Goal: Task Accomplishment & Management: Manage account settings

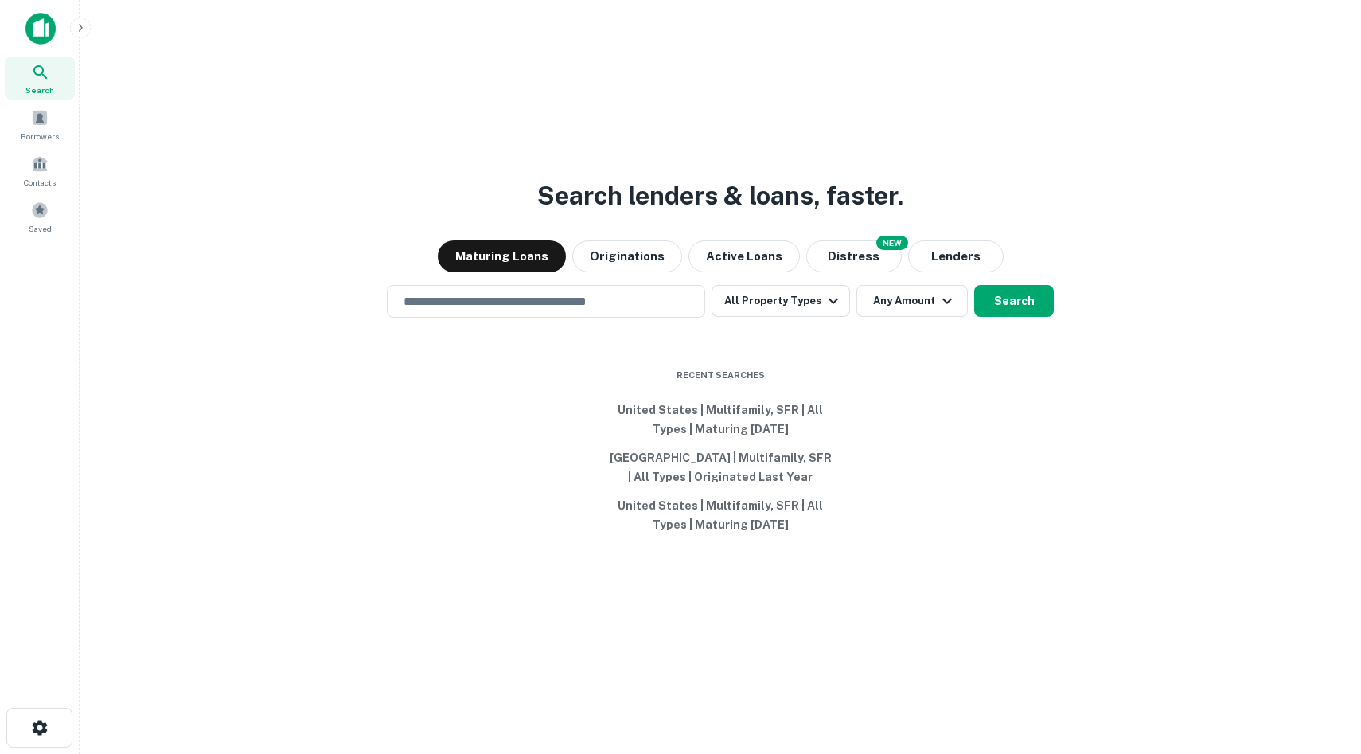
click at [44, 78] on icon at bounding box center [40, 72] width 19 height 19
click at [48, 123] on div "Borrowers" at bounding box center [40, 124] width 70 height 43
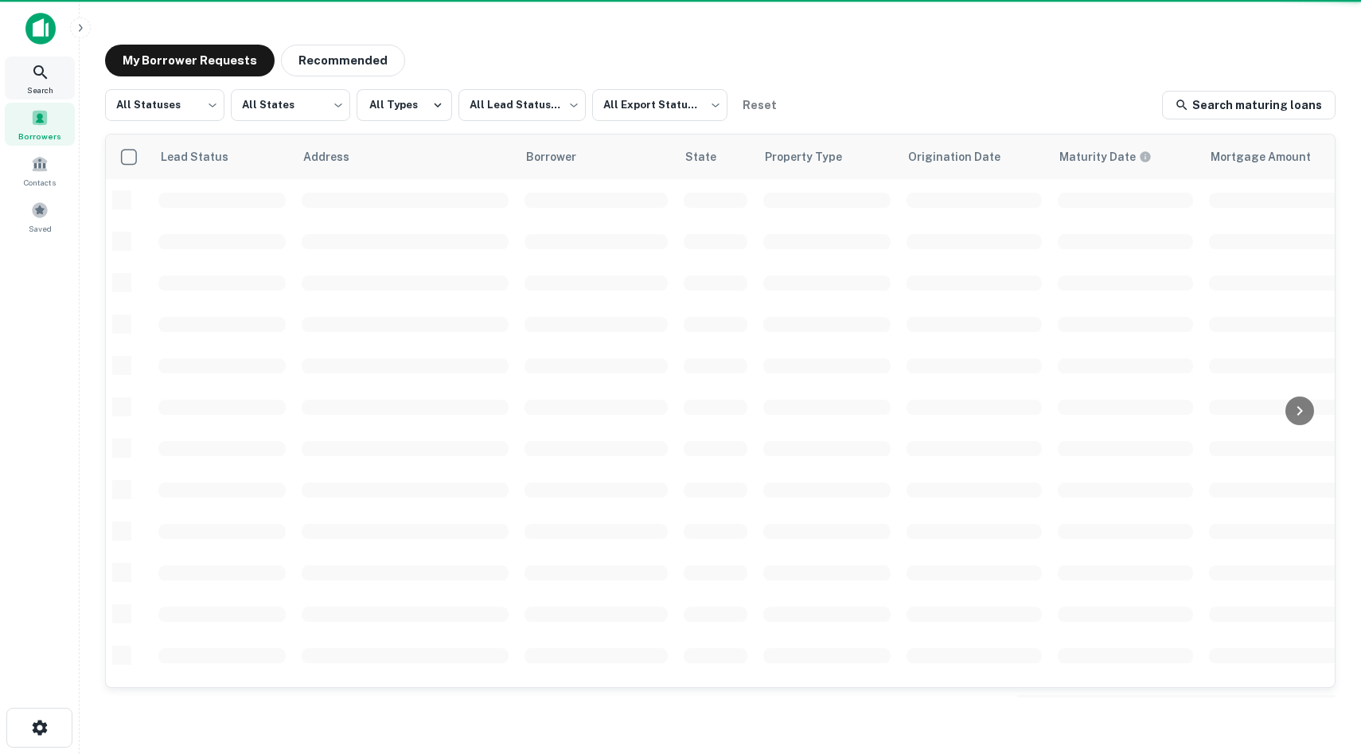
click at [57, 75] on div "Search" at bounding box center [40, 78] width 70 height 43
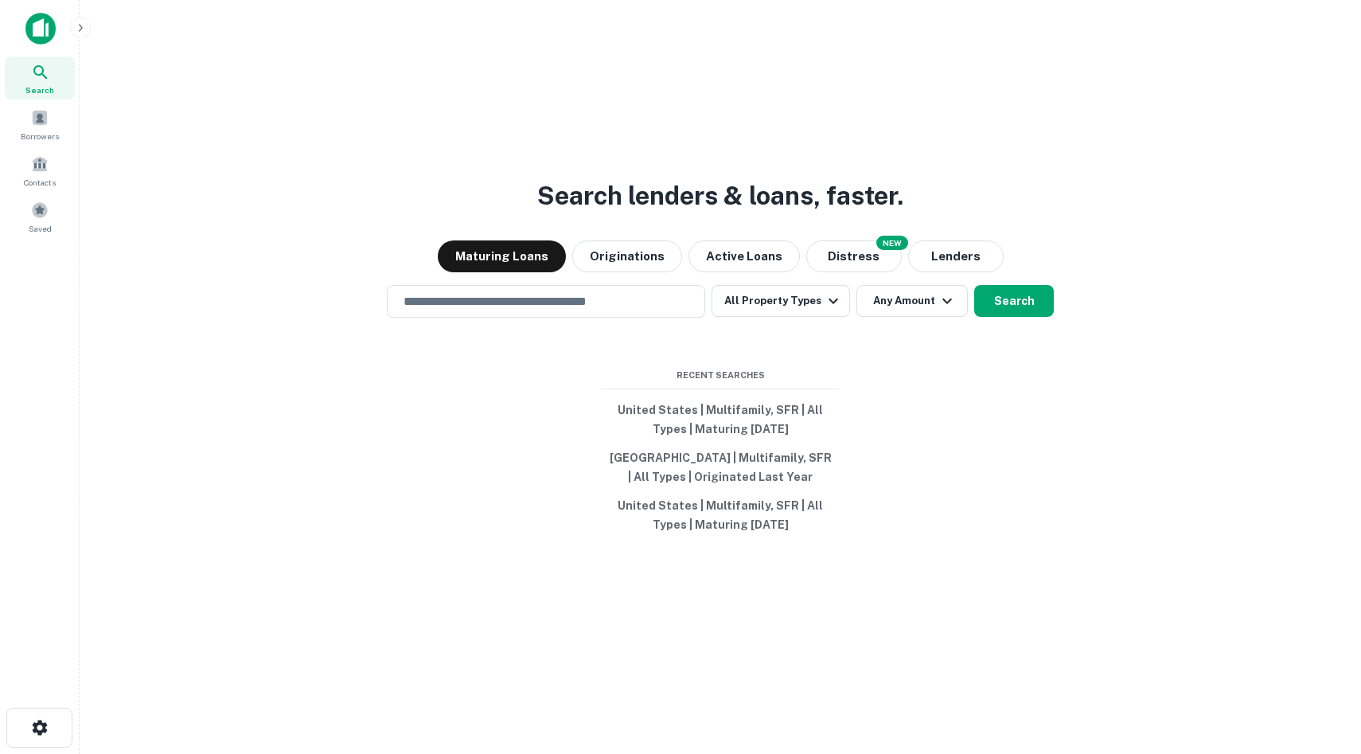
click at [73, 32] on button "button" at bounding box center [80, 28] width 21 height 21
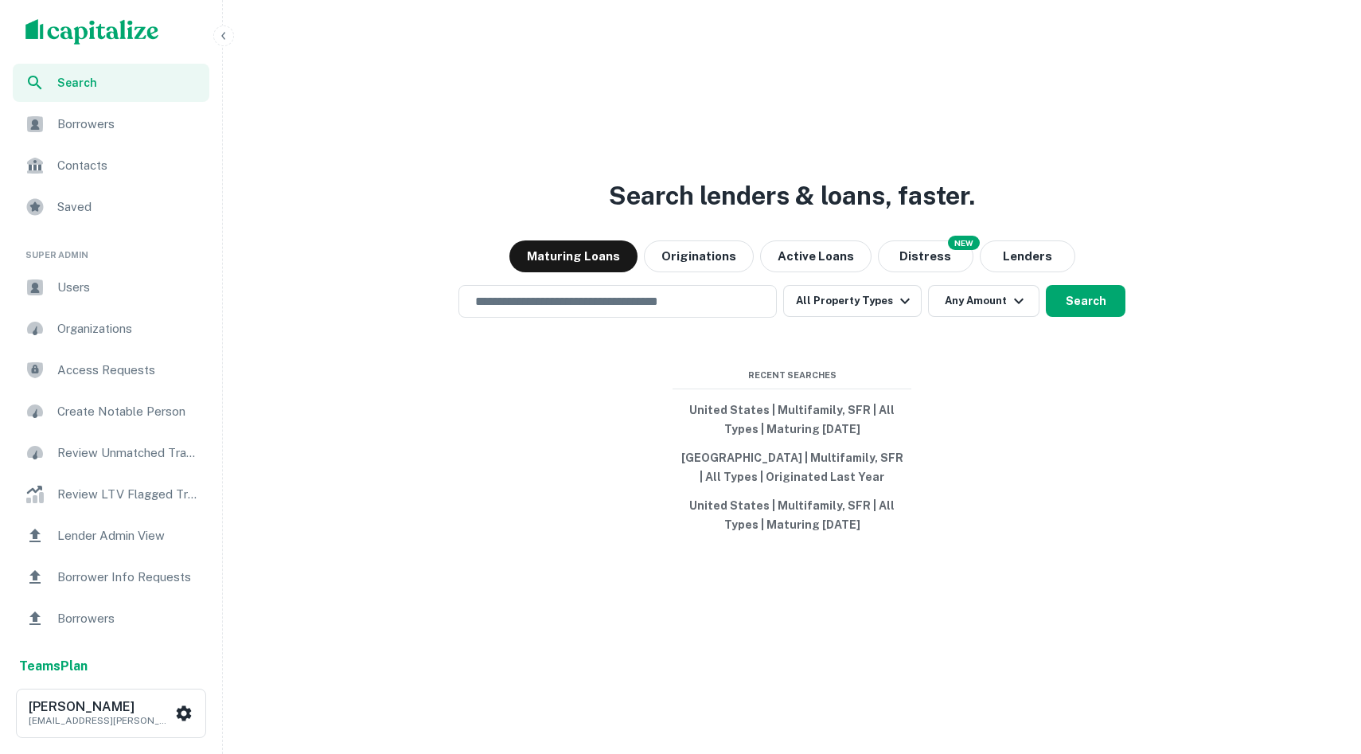
click at [213, 42] on div "scrollable content" at bounding box center [111, 32] width 222 height 64
click at [230, 27] on div "Search lenders & loans, faster. Maturing Loans Originations Active Loans NEW Di…" at bounding box center [791, 402] width 1125 height 754
drag, startPoint x: 1192, startPoint y: 340, endPoint x: 435, endPoint y: 337, distance: 756.2
click at [435, 337] on div "Search lenders & loans, faster. Maturing Loans Originations Active Loans NEW Di…" at bounding box center [791, 415] width 1125 height 754
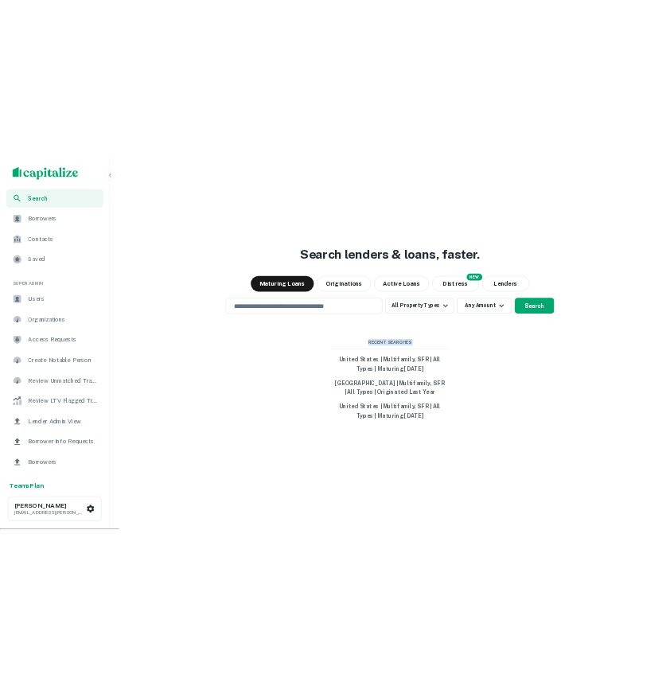
scroll to position [38, 0]
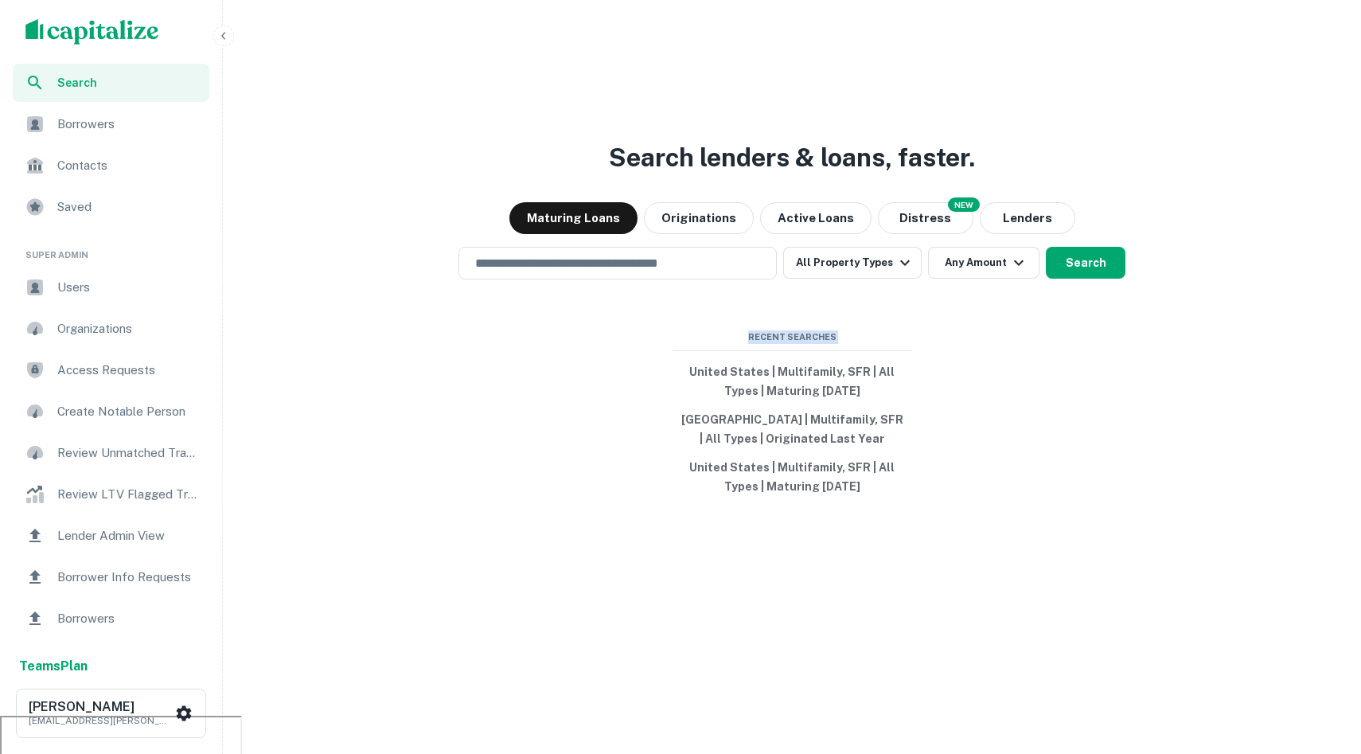
drag, startPoint x: 595, startPoint y: 353, endPoint x: 844, endPoint y: 598, distance: 349.0
click at [844, 598] on div "Search lenders & loans, faster. Maturing Loans Originations Active Loans NEW Di…" at bounding box center [791, 377] width 1125 height 754
click at [368, 475] on div "Search lenders & loans, faster. Maturing Loans Originations Active Loans NEW Di…" at bounding box center [791, 377] width 1125 height 754
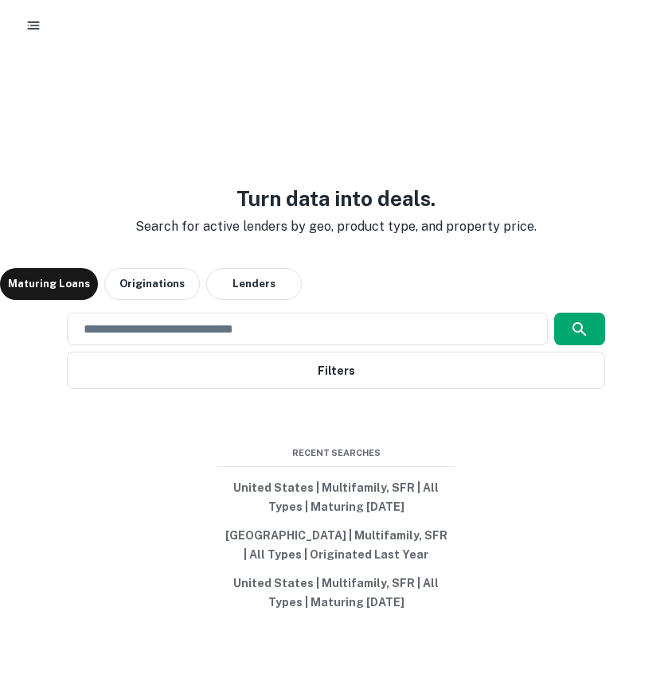
click at [21, 25] on button "button" at bounding box center [33, 25] width 29 height 29
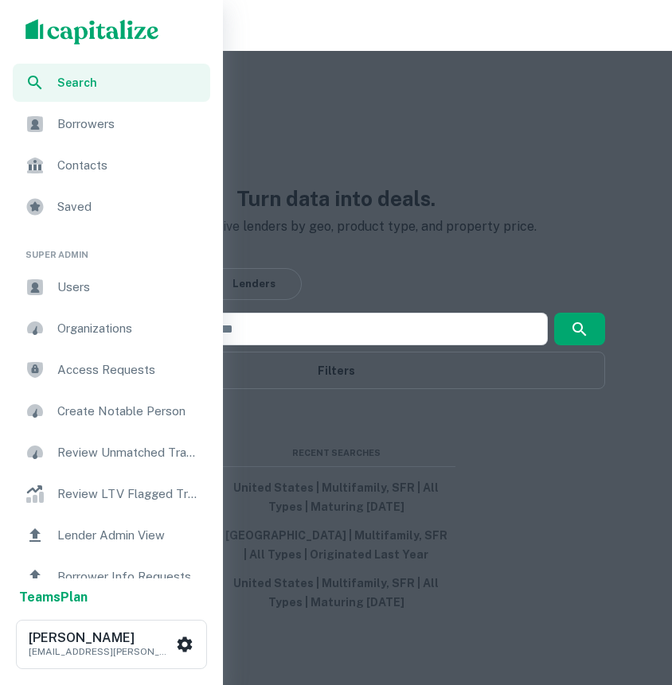
click at [90, 80] on span "Search" at bounding box center [128, 83] width 143 height 18
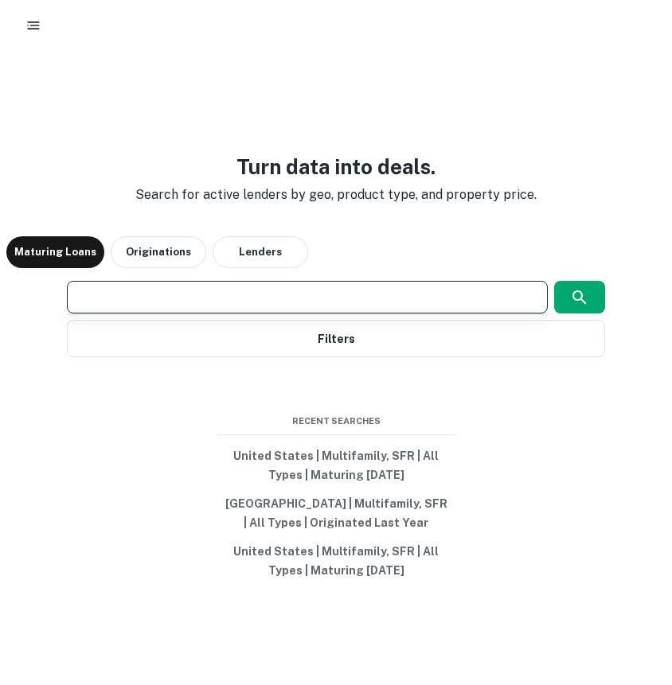
click at [198, 302] on input "text" at bounding box center [307, 297] width 466 height 18
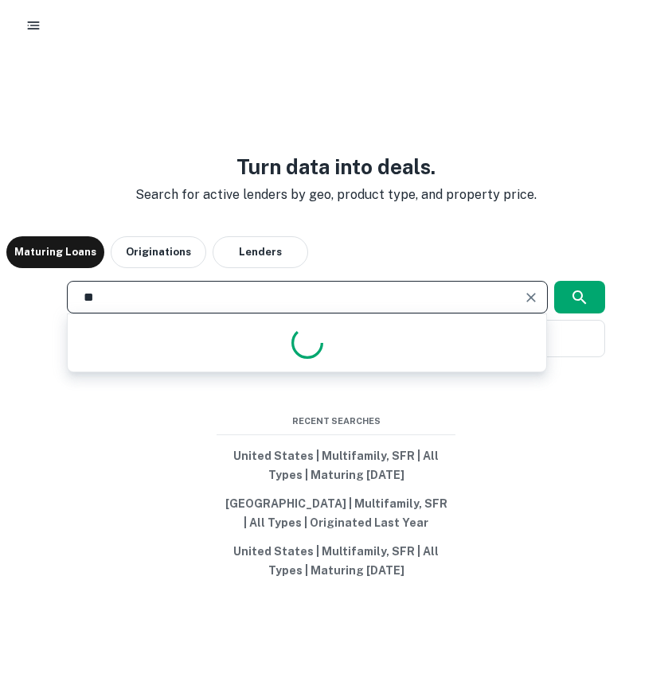
type input "*"
type input "**********"
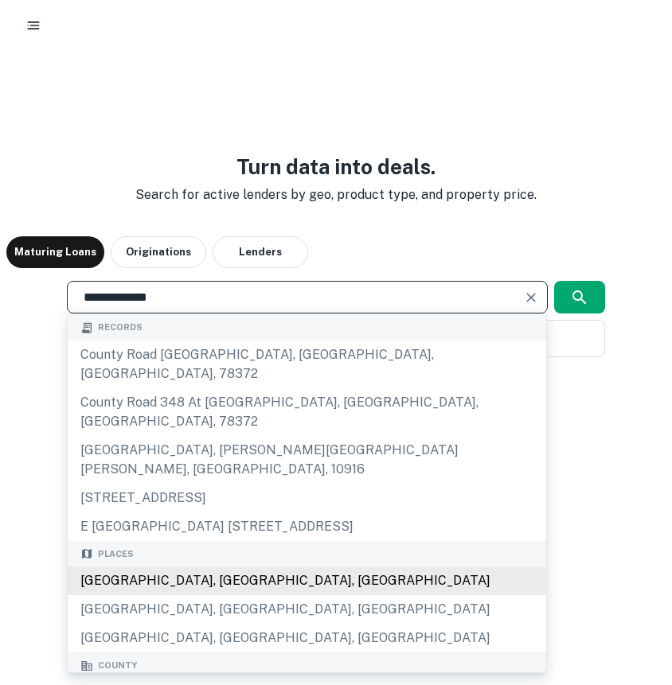
click at [199, 567] on div "Orange County, CA, USA" at bounding box center [307, 581] width 478 height 29
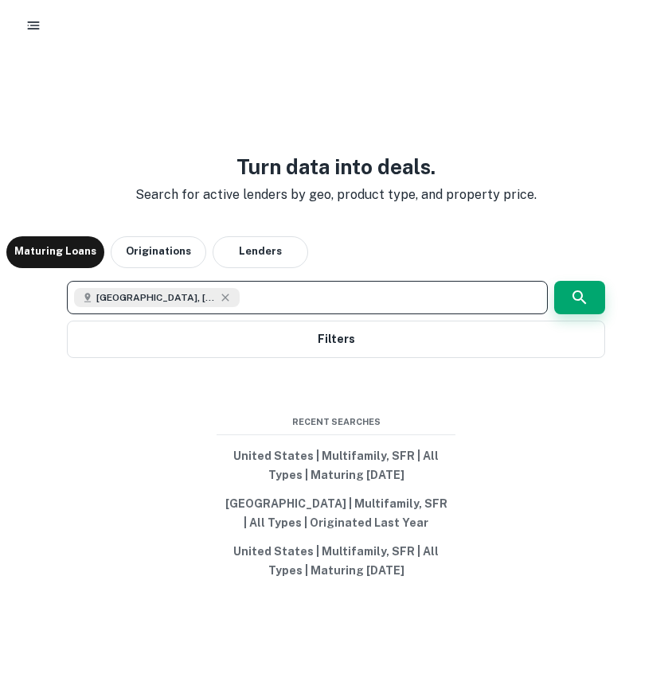
click at [577, 302] on icon "button" at bounding box center [579, 297] width 19 height 19
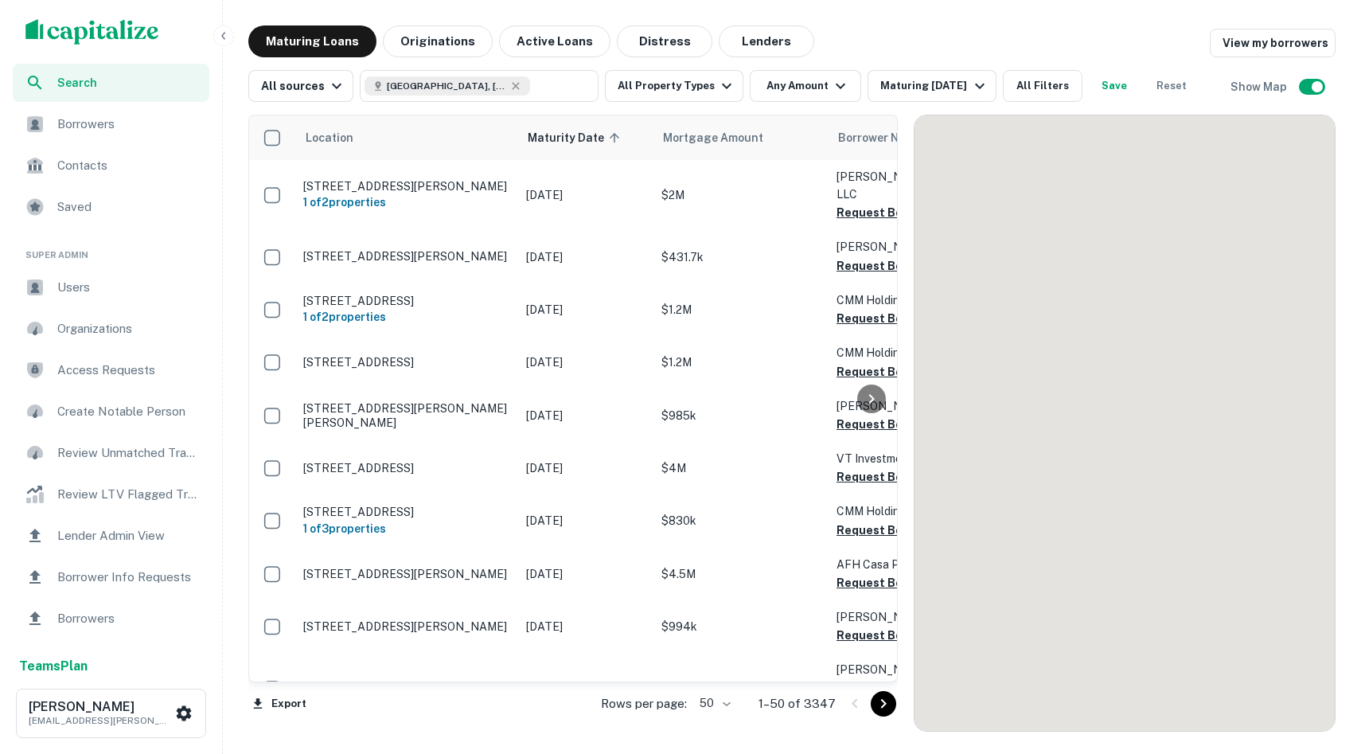
scroll to position [91, 0]
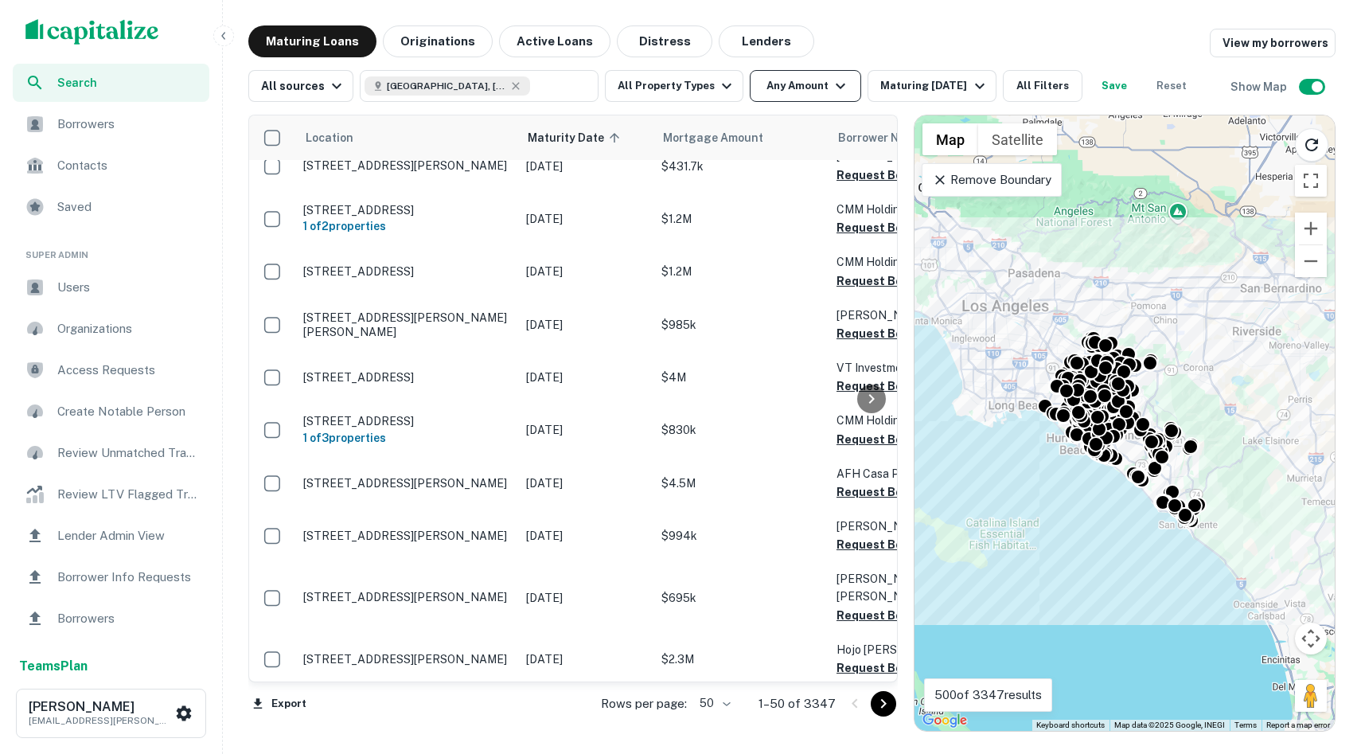
click at [671, 96] on button "Any Amount" at bounding box center [805, 86] width 111 height 32
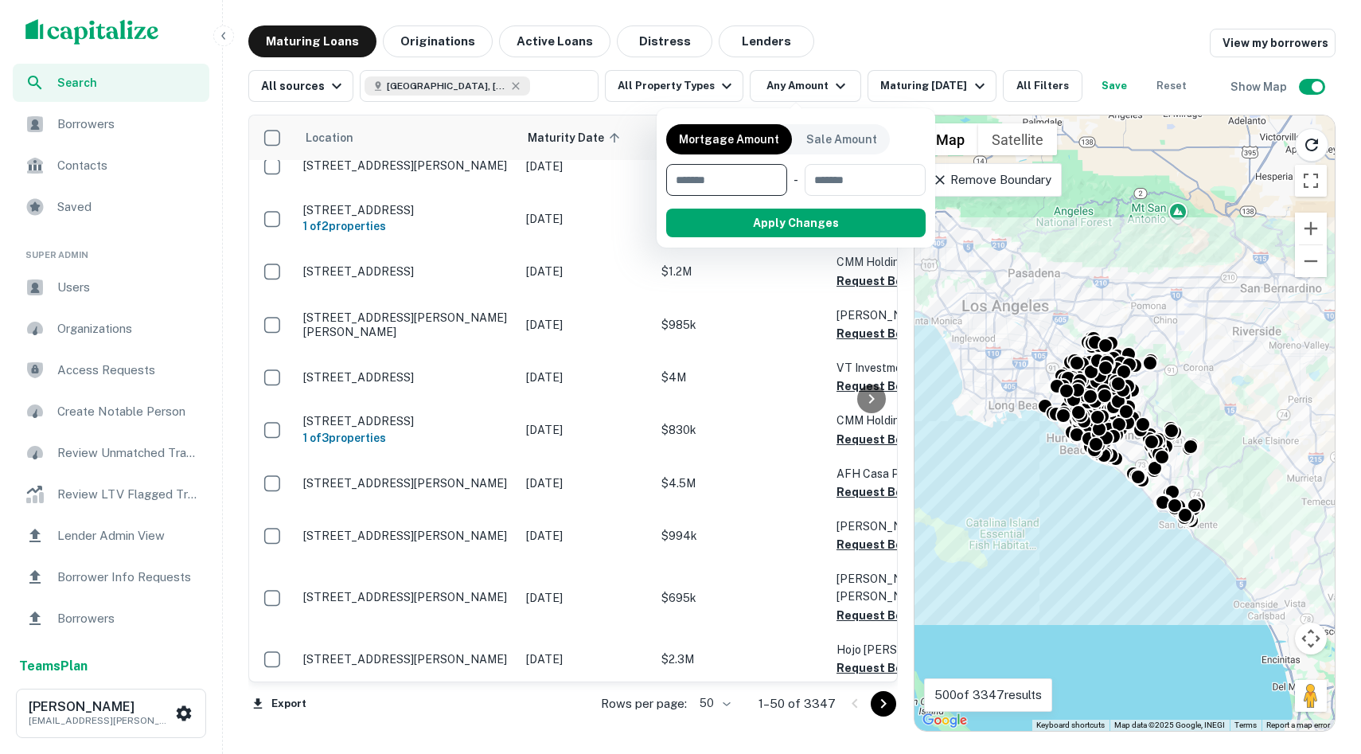
click at [671, 89] on div at bounding box center [680, 377] width 1361 height 754
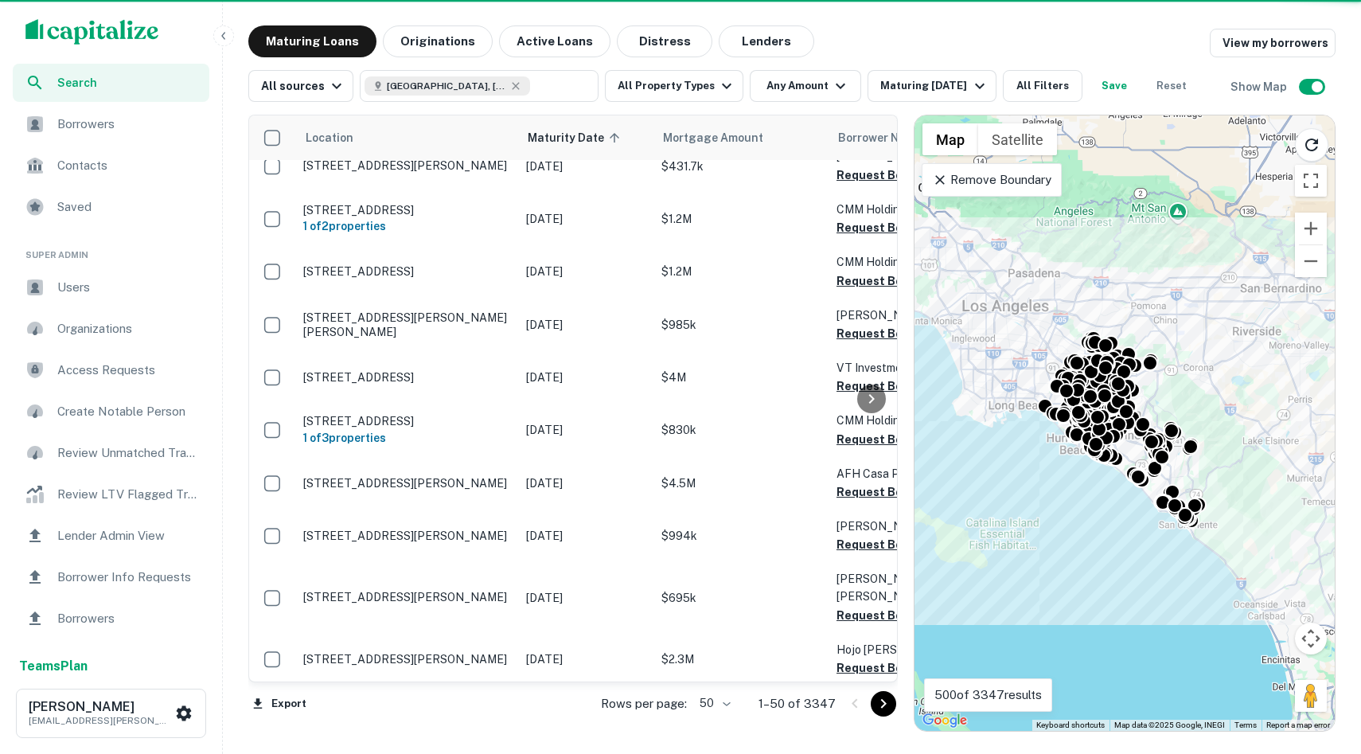
click at [671, 89] on div "Mortgage Amount Sale Amount ​ - ​ Apply Changes" at bounding box center [680, 377] width 1361 height 754
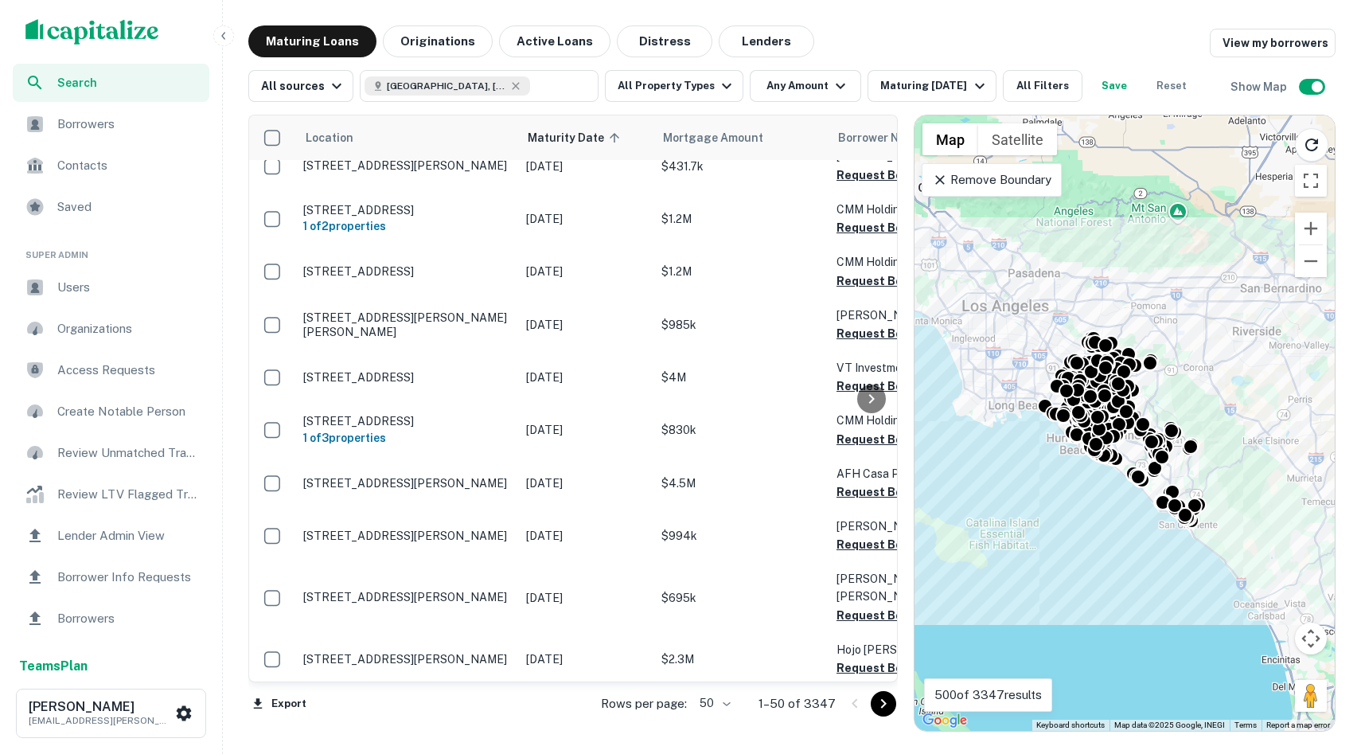
click at [671, 89] on button "All Property Types" at bounding box center [674, 86] width 138 height 32
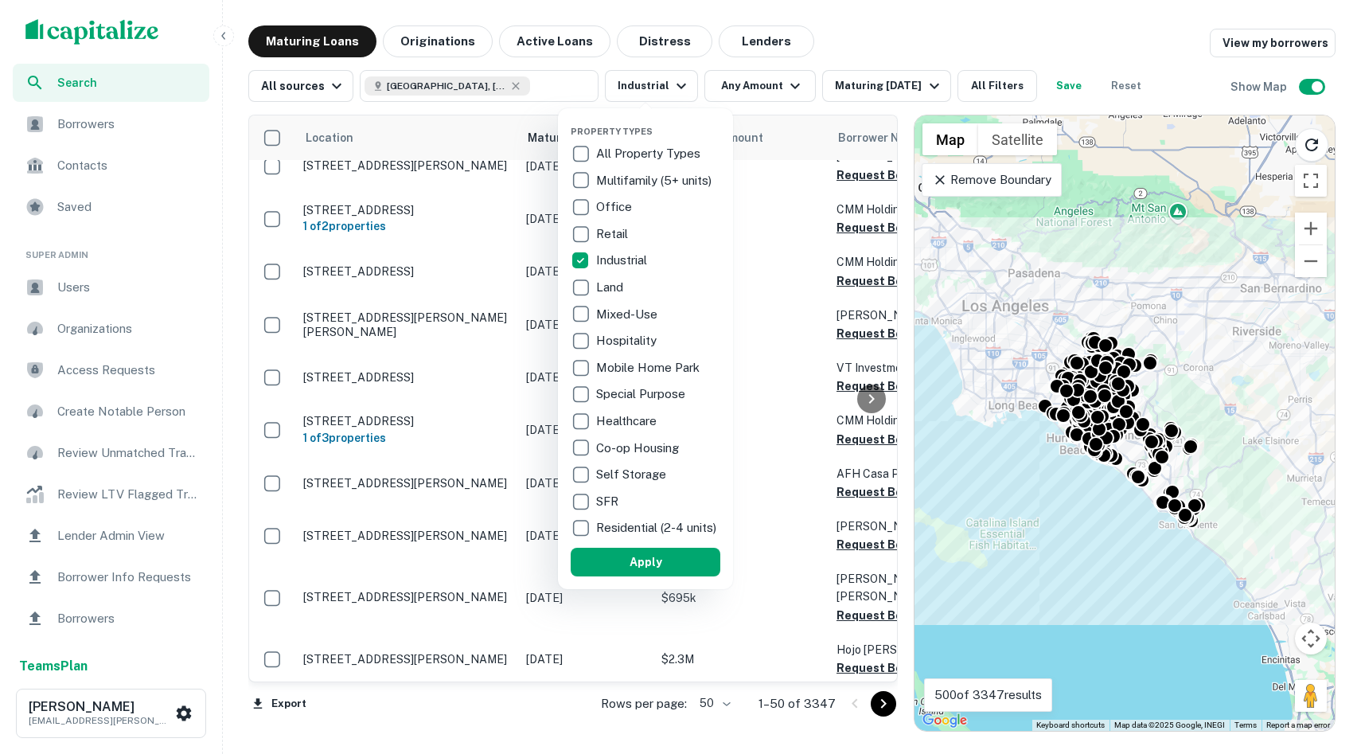
click at [628, 571] on button "Apply" at bounding box center [646, 562] width 150 height 29
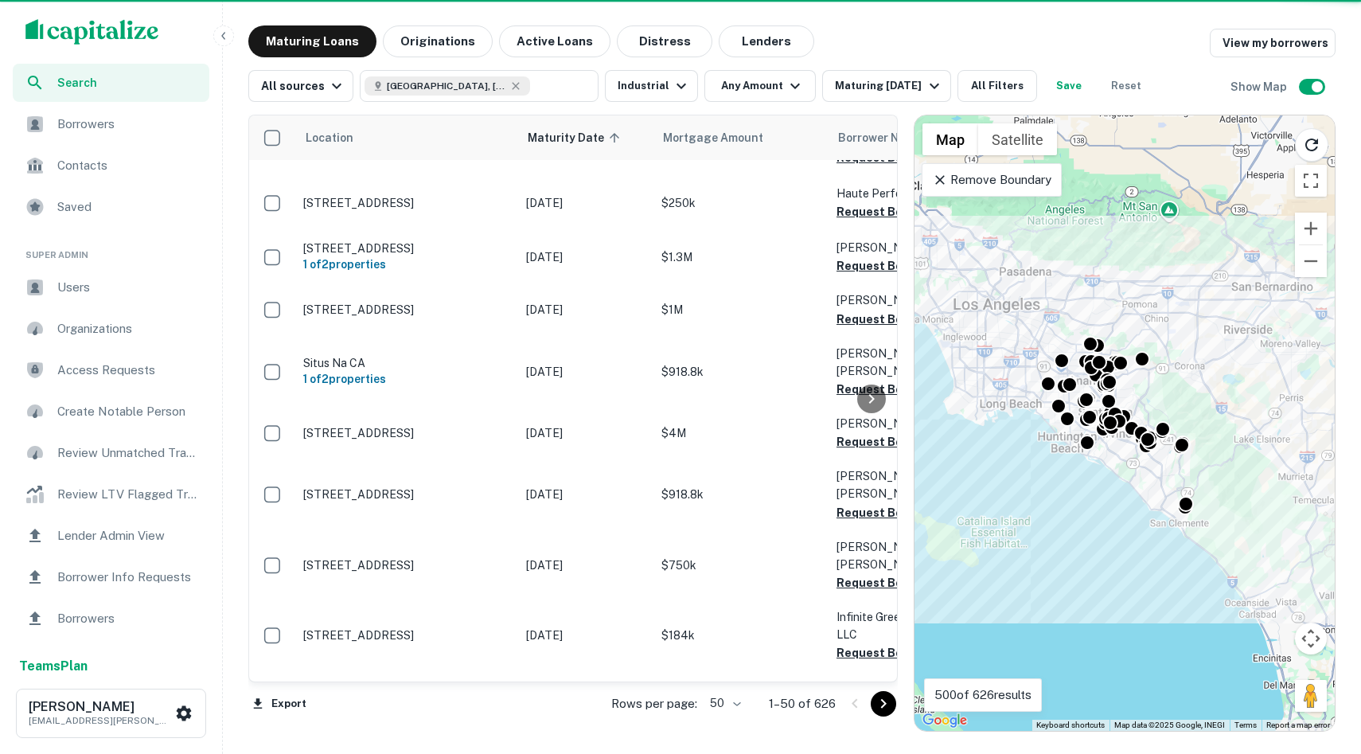
drag, startPoint x: 1081, startPoint y: 576, endPoint x: 1001, endPoint y: 568, distance: 80.0
click at [671, 569] on div "To activate drag with keyboard, press Alt + Enter. Once in keyboard drag state,…" at bounding box center [1125, 422] width 420 height 615
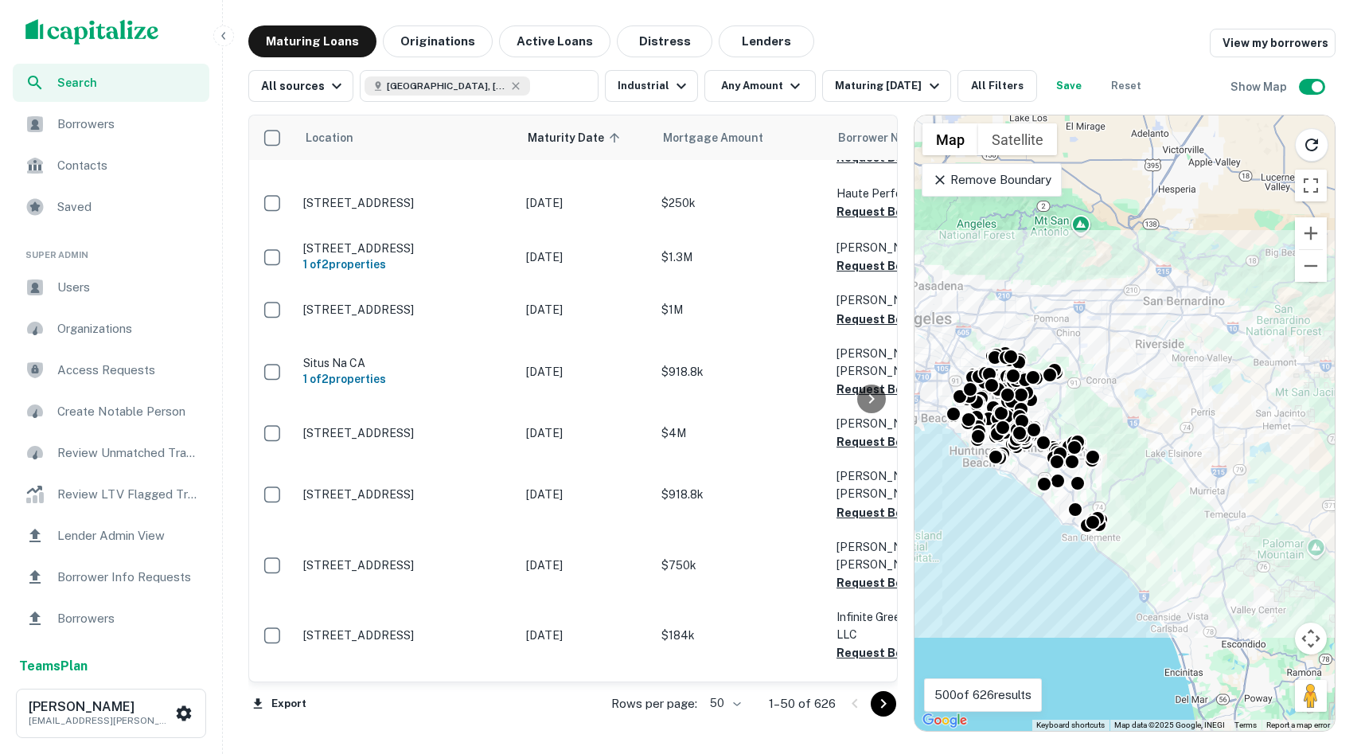
drag, startPoint x: 1064, startPoint y: 584, endPoint x: 973, endPoint y: 610, distance: 94.2
click at [671, 610] on div "To activate drag with keyboard, press Alt + Enter. Once in keyboard drag state,…" at bounding box center [1125, 422] width 420 height 615
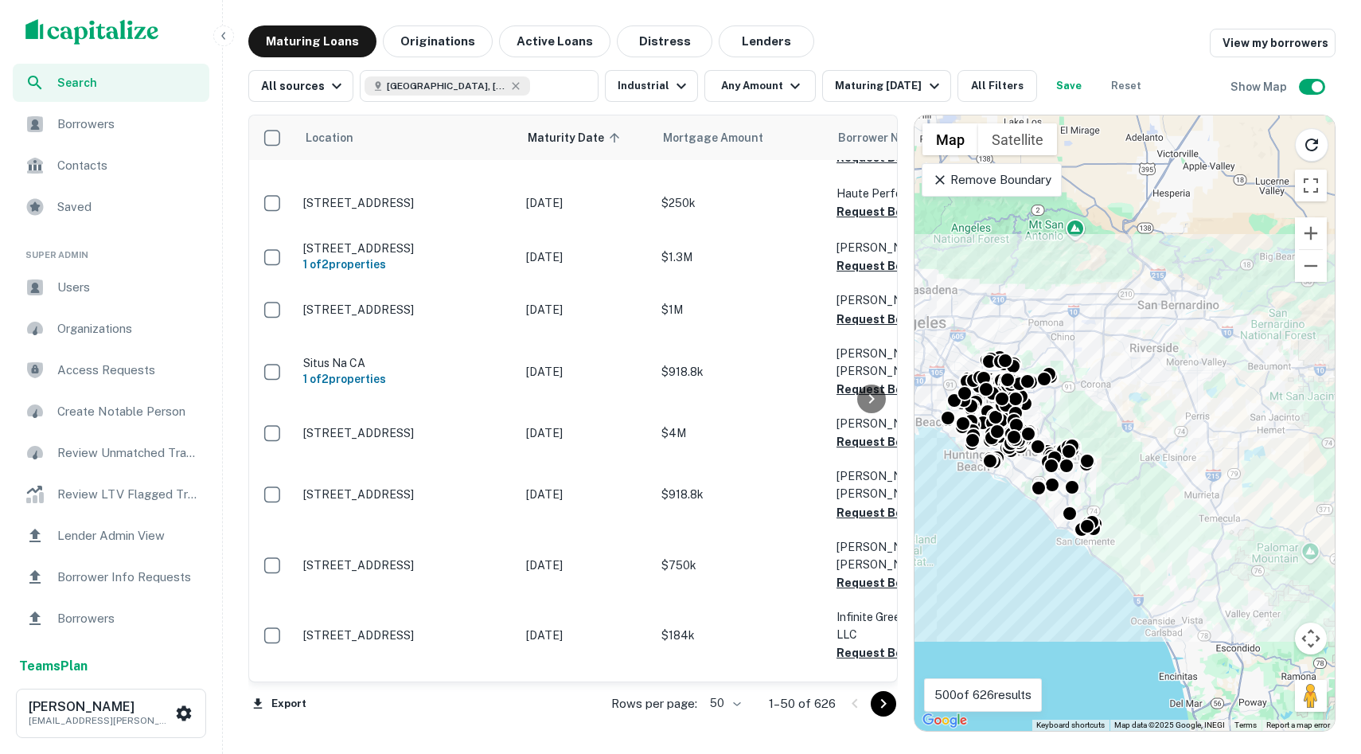
click at [671, 176] on p "Remove Boundary" at bounding box center [991, 179] width 119 height 19
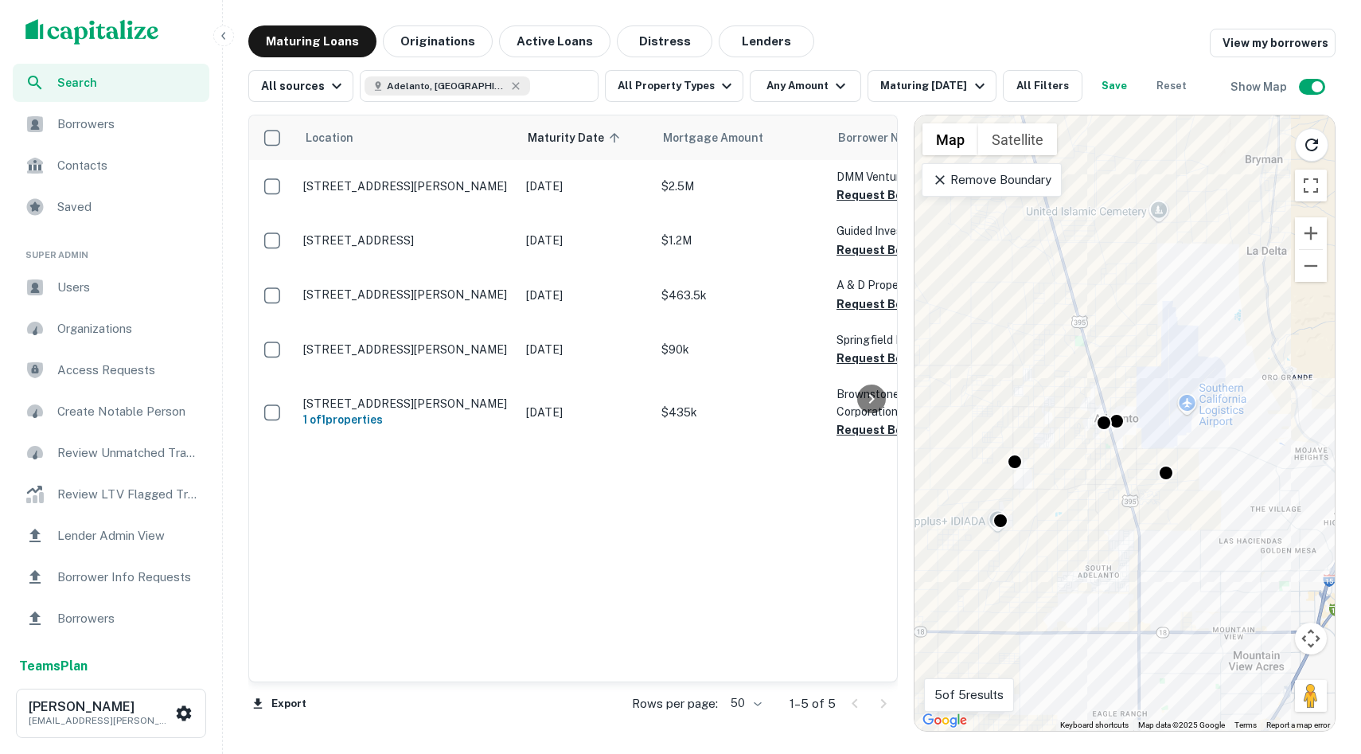
drag, startPoint x: 1064, startPoint y: 376, endPoint x: 1077, endPoint y: 408, distance: 34.3
click at [1077, 408] on div "To activate drag with keyboard, press Alt + Enter. Once in keyboard drag state,…" at bounding box center [1125, 422] width 420 height 615
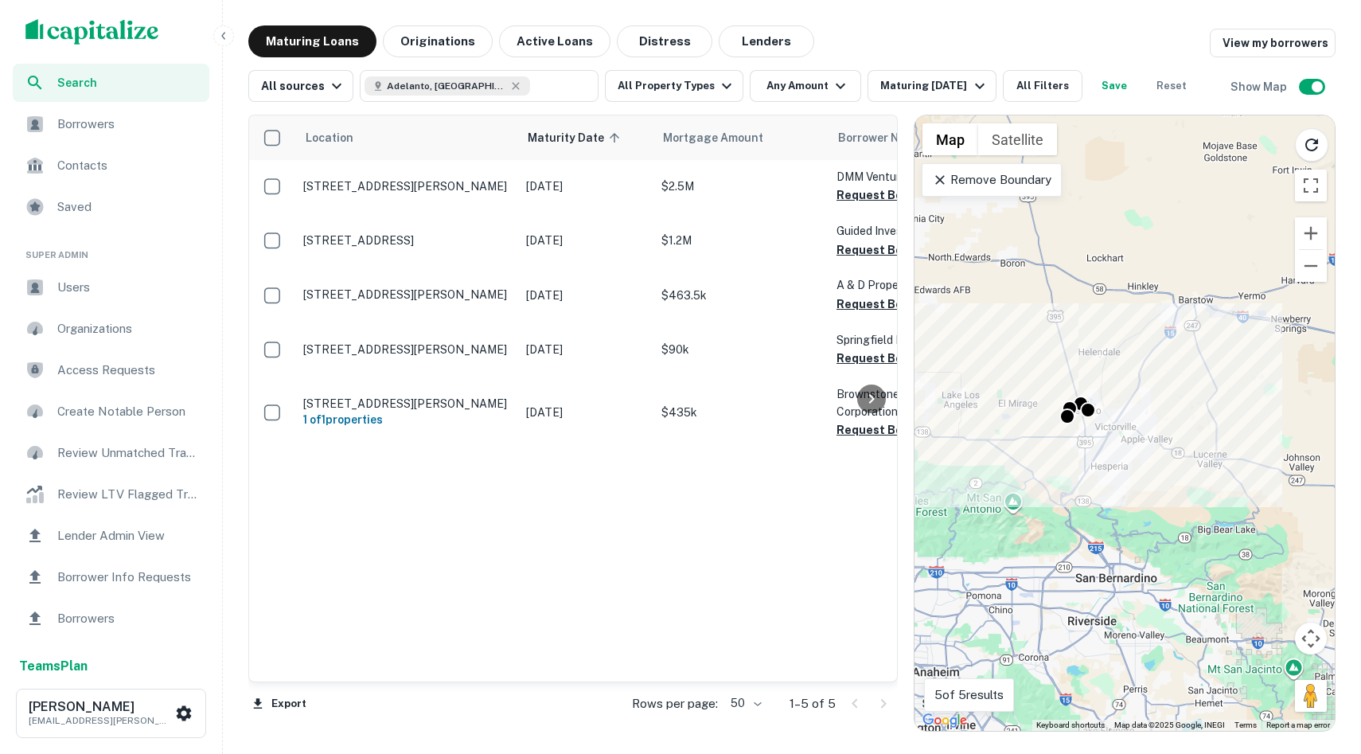
click at [958, 174] on p "Remove Boundary" at bounding box center [991, 179] width 119 height 19
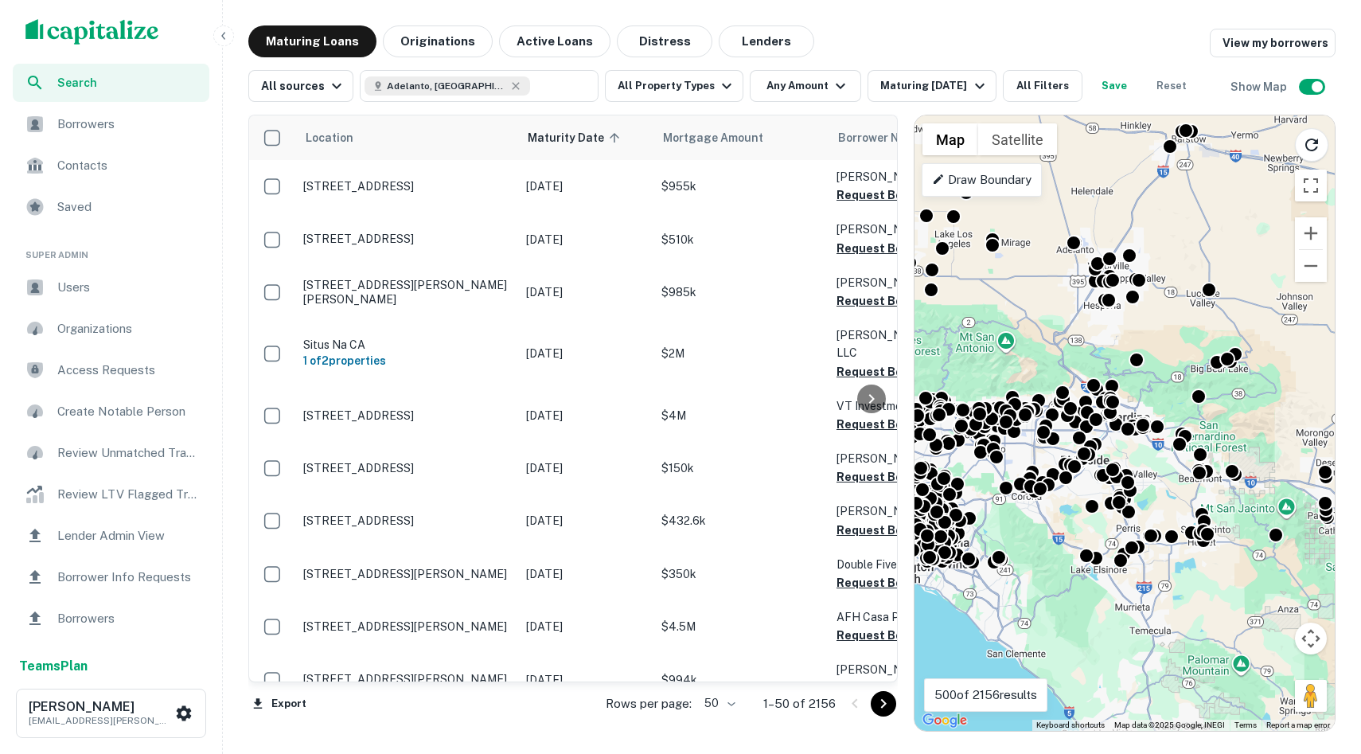
drag, startPoint x: 1069, startPoint y: 337, endPoint x: 1061, endPoint y: 179, distance: 158.6
click at [1061, 178] on div "To activate drag with keyboard, press Alt + Enter. Once in keyboard drag state,…" at bounding box center [1125, 422] width 420 height 615
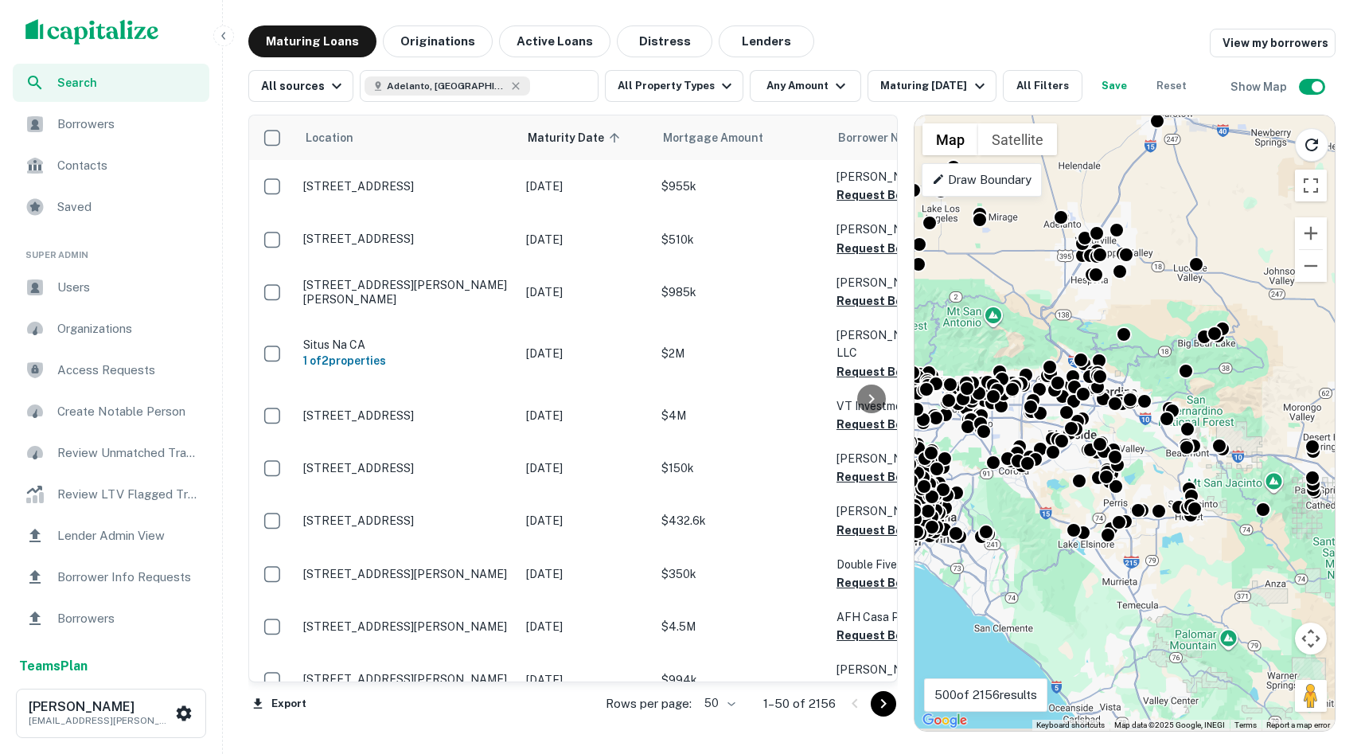
drag, startPoint x: 997, startPoint y: 271, endPoint x: 973, endPoint y: 211, distance: 65.0
click at [973, 211] on div "To activate drag with keyboard, press Alt + Enter. Once in keyboard drag state,…" at bounding box center [1125, 422] width 420 height 615
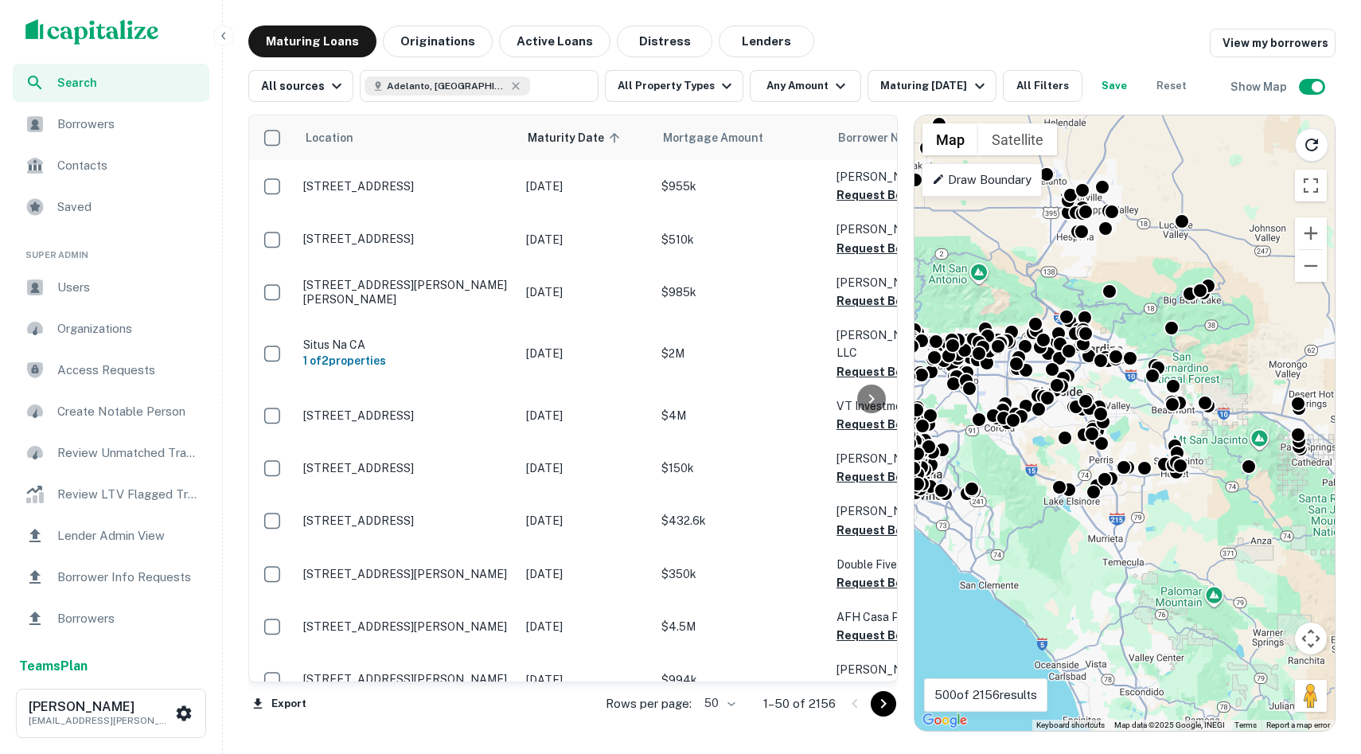
click at [1004, 175] on p "Draw Boundary" at bounding box center [981, 179] width 99 height 19
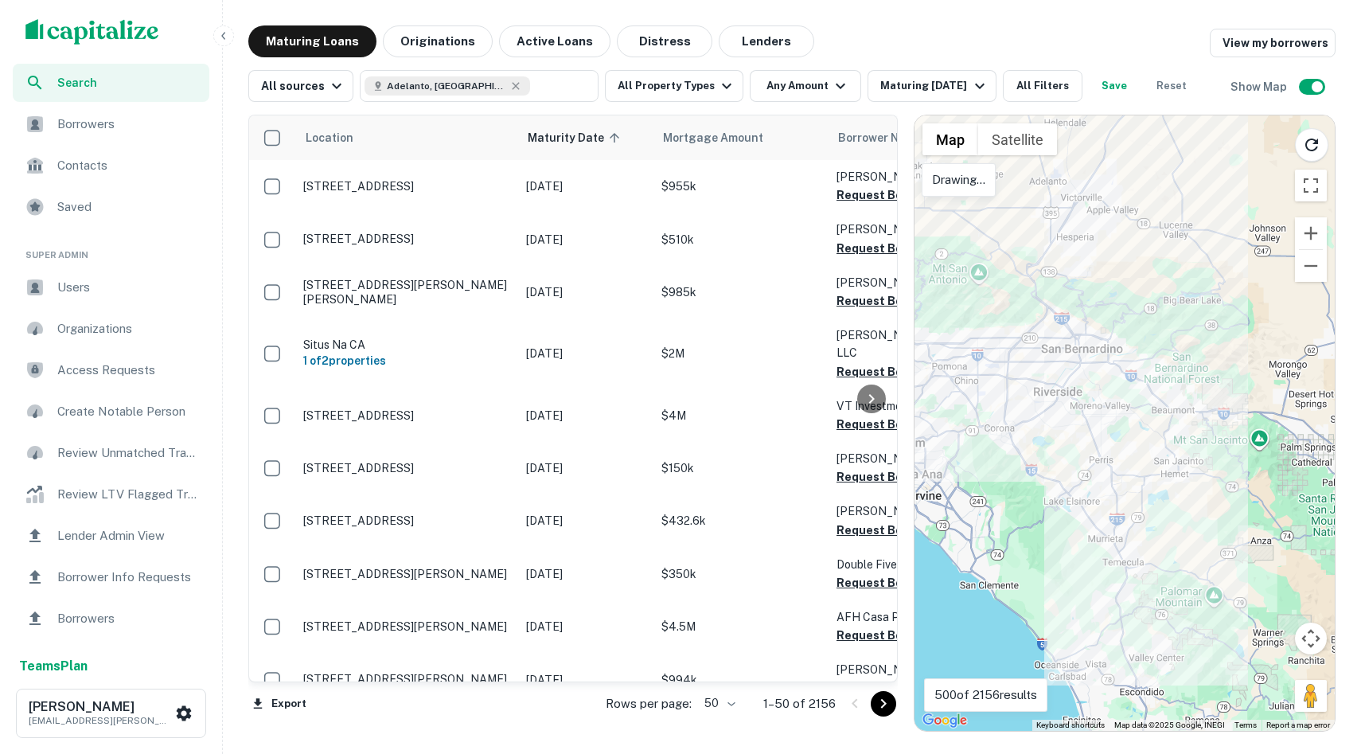
drag, startPoint x: 1033, startPoint y: 173, endPoint x: 991, endPoint y: 176, distance: 42.3
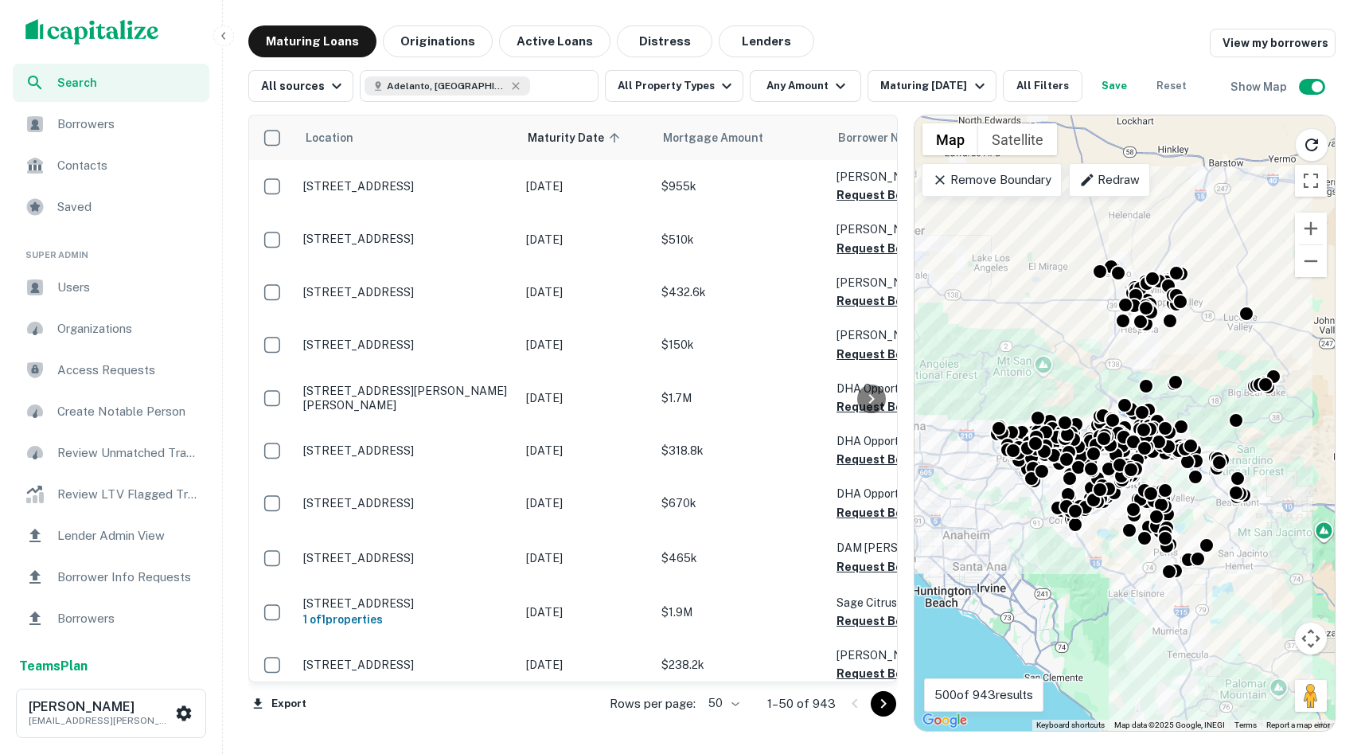
drag, startPoint x: 1032, startPoint y: 517, endPoint x: 1098, endPoint y: 614, distance: 117.9
click at [1098, 614] on div "To activate drag with keyboard, press Alt + Enter. Once in keyboard drag state,…" at bounding box center [1125, 422] width 420 height 615
click at [679, 97] on button "All Property Types" at bounding box center [674, 86] width 138 height 32
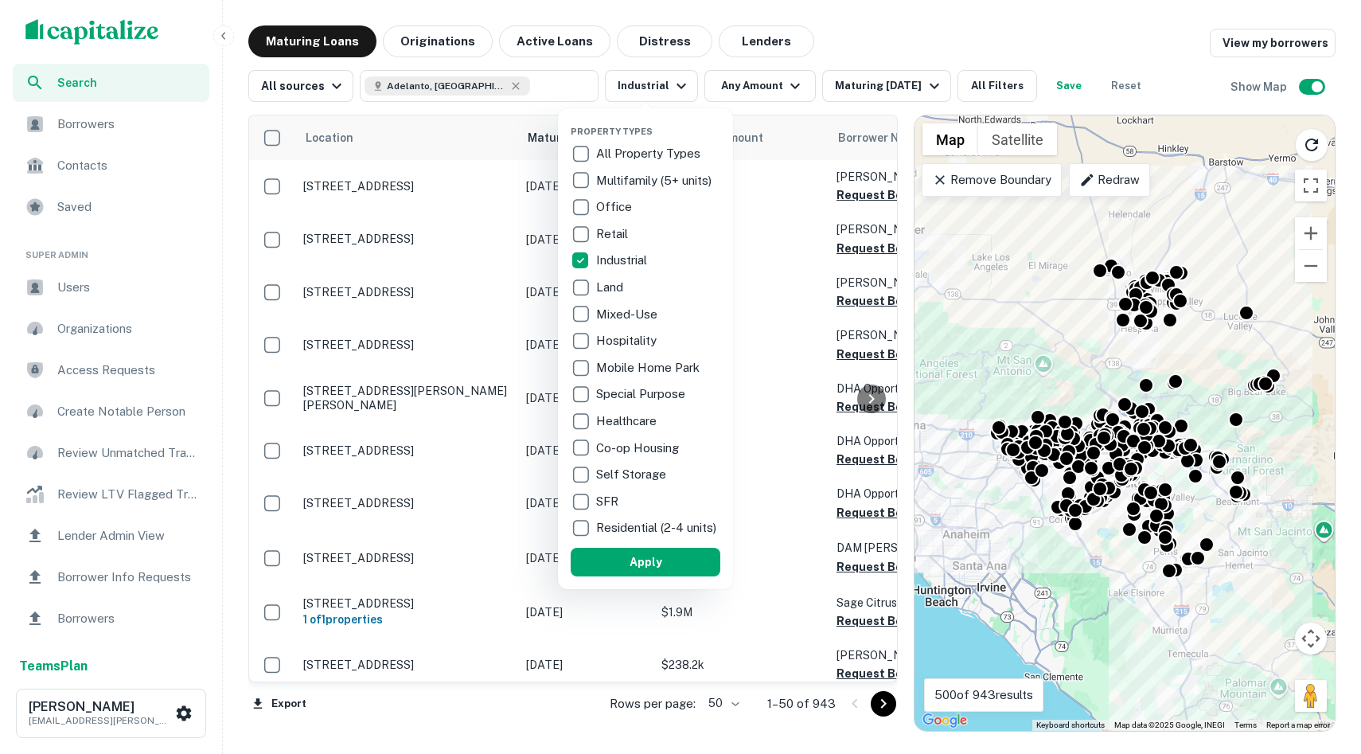
drag, startPoint x: 659, startPoint y: 574, endPoint x: 815, endPoint y: 248, distance: 361.0
click at [659, 573] on button "Apply" at bounding box center [646, 562] width 150 height 29
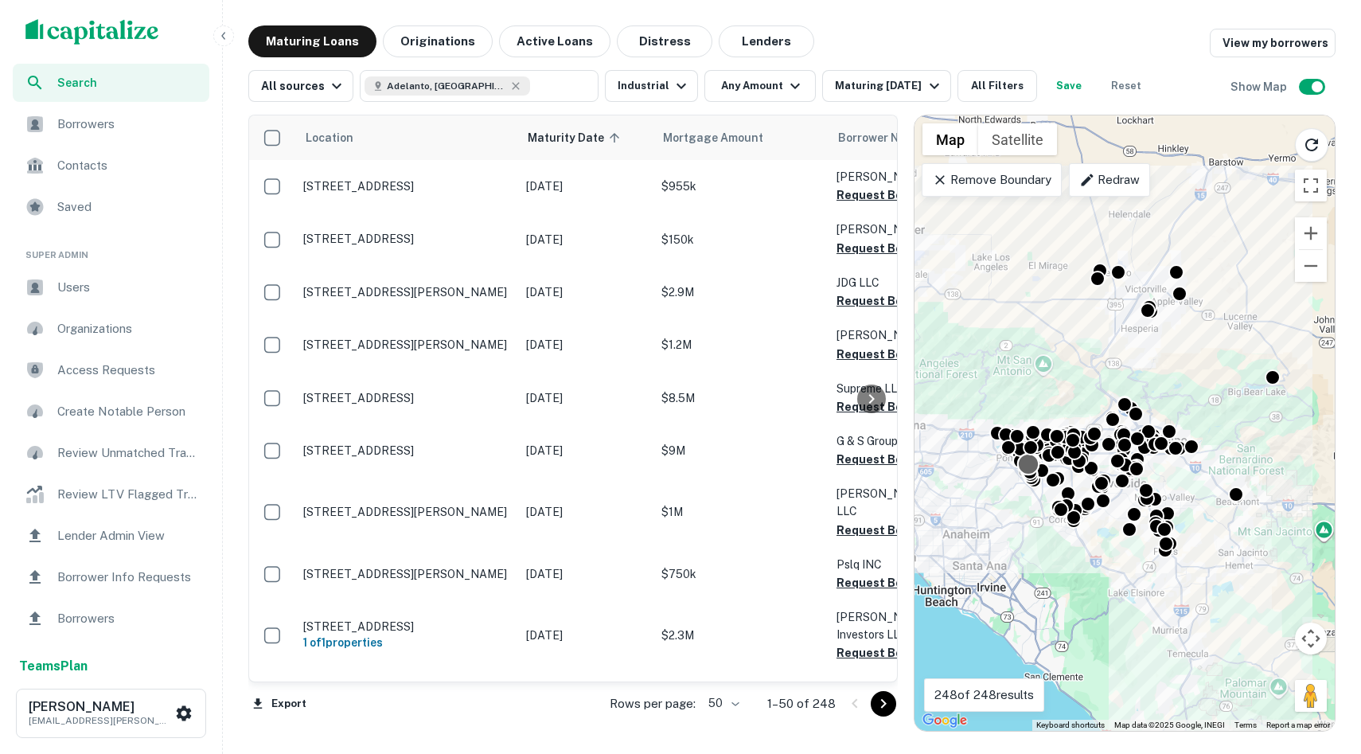
click at [1034, 469] on div at bounding box center [1028, 463] width 23 height 23
click at [1016, 76] on button "All Filters" at bounding box center [998, 86] width 80 height 32
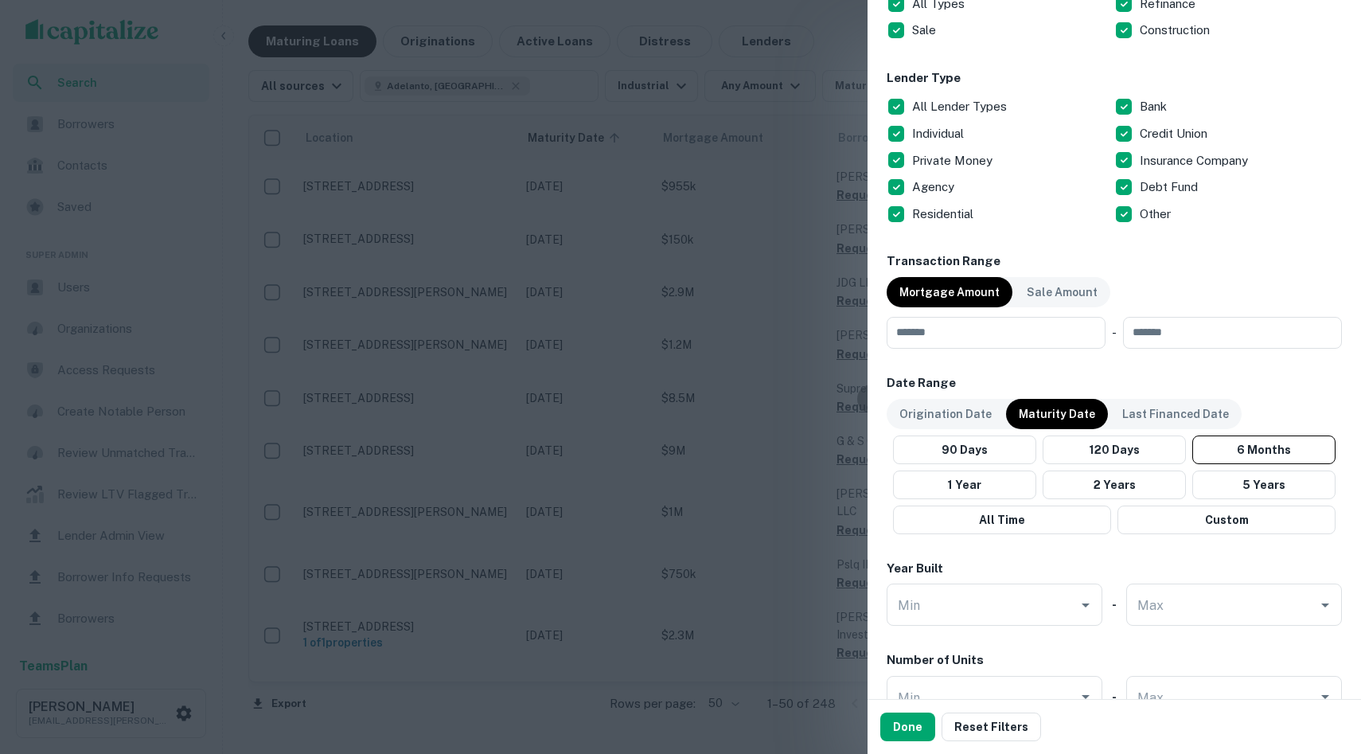
scroll to position [584, 0]
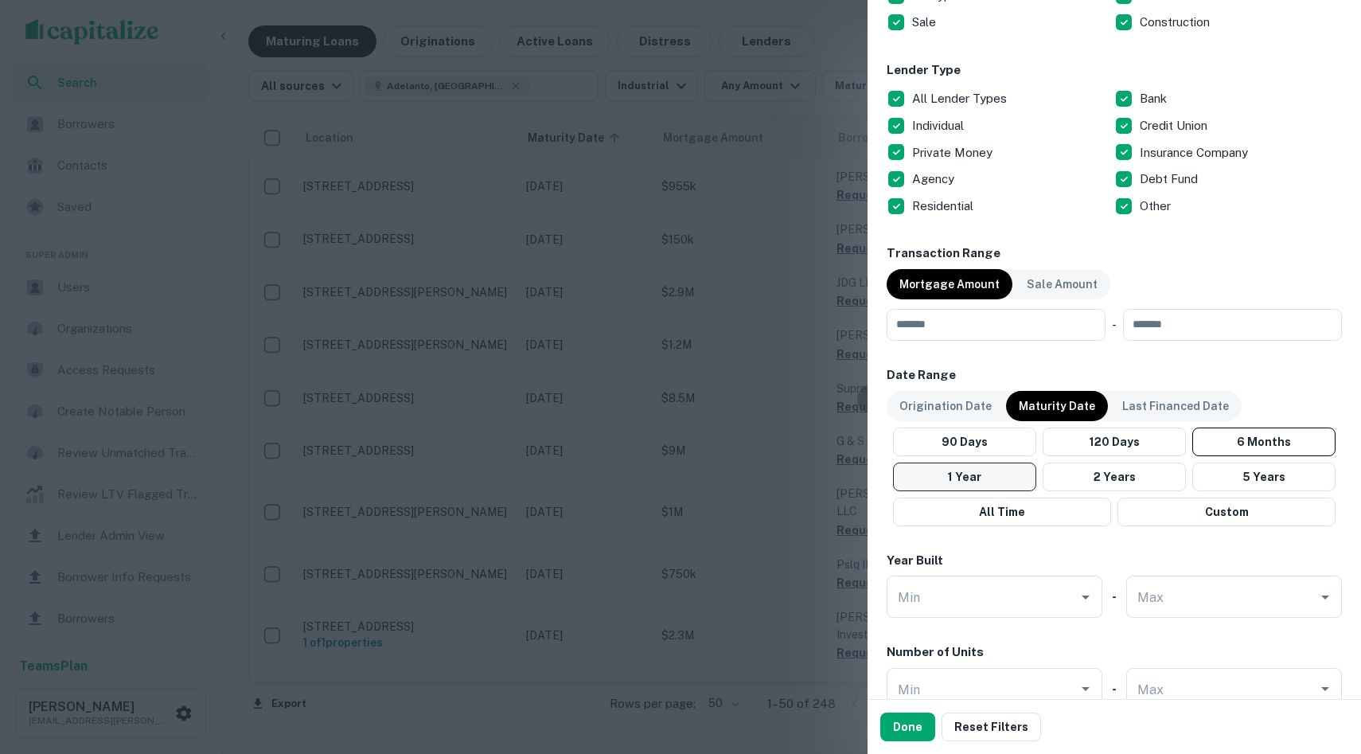
click at [962, 486] on button "1 Year" at bounding box center [964, 476] width 143 height 29
click at [900, 726] on button "Done" at bounding box center [907, 726] width 55 height 29
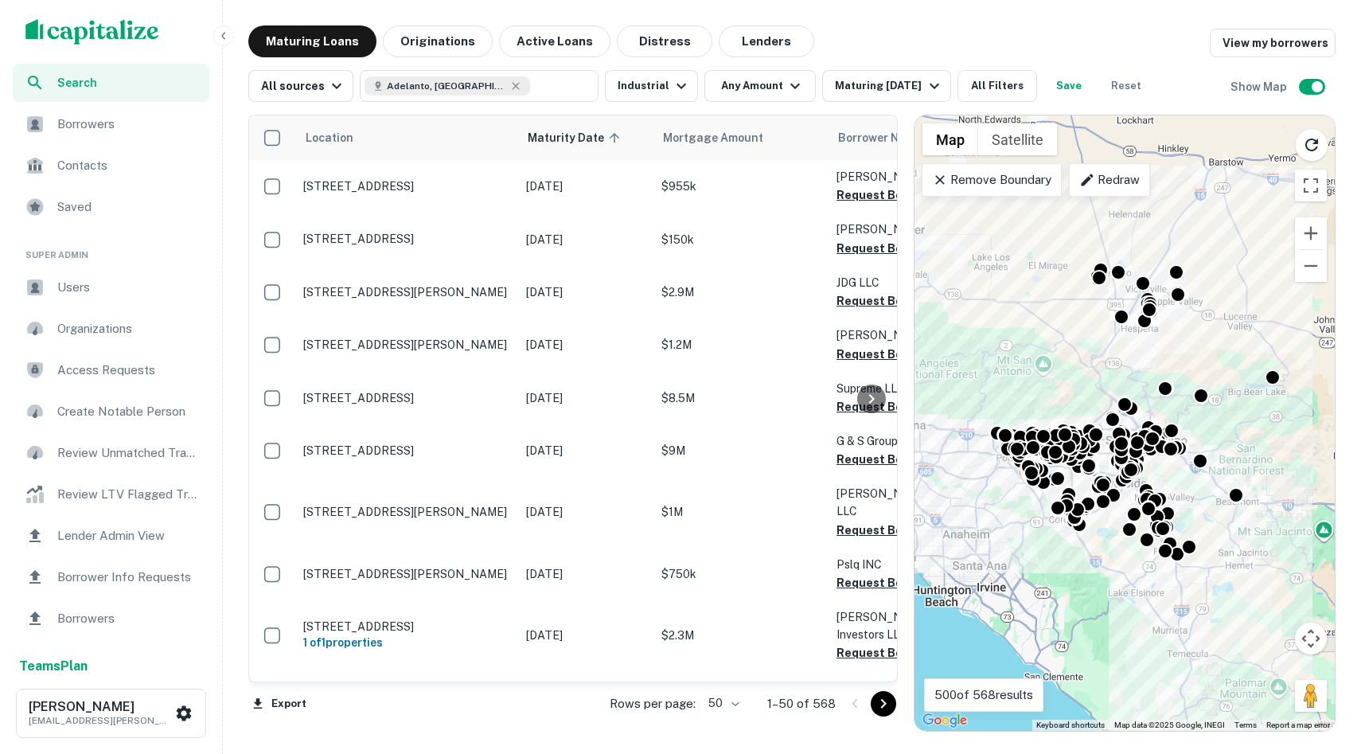
click at [88, 161] on span "Contacts" at bounding box center [128, 165] width 142 height 19
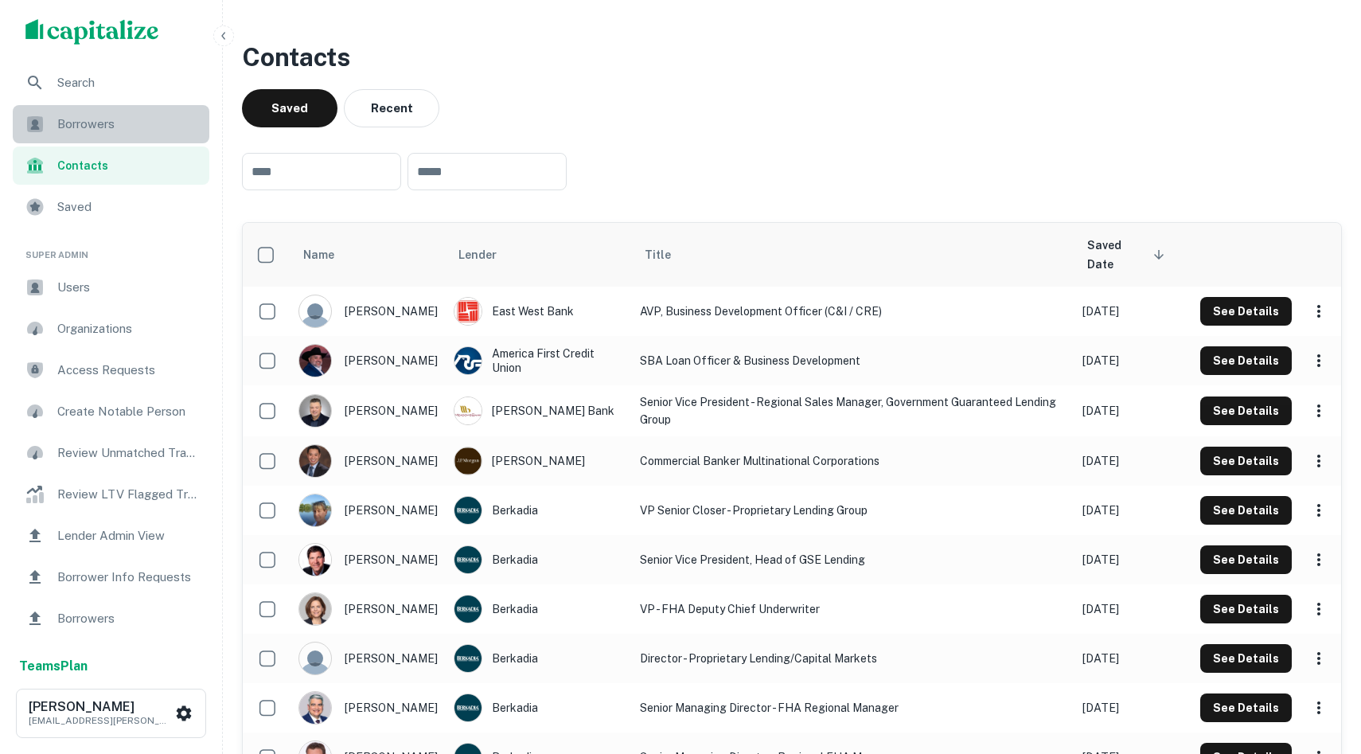
click at [107, 134] on div "Borrowers" at bounding box center [111, 124] width 197 height 38
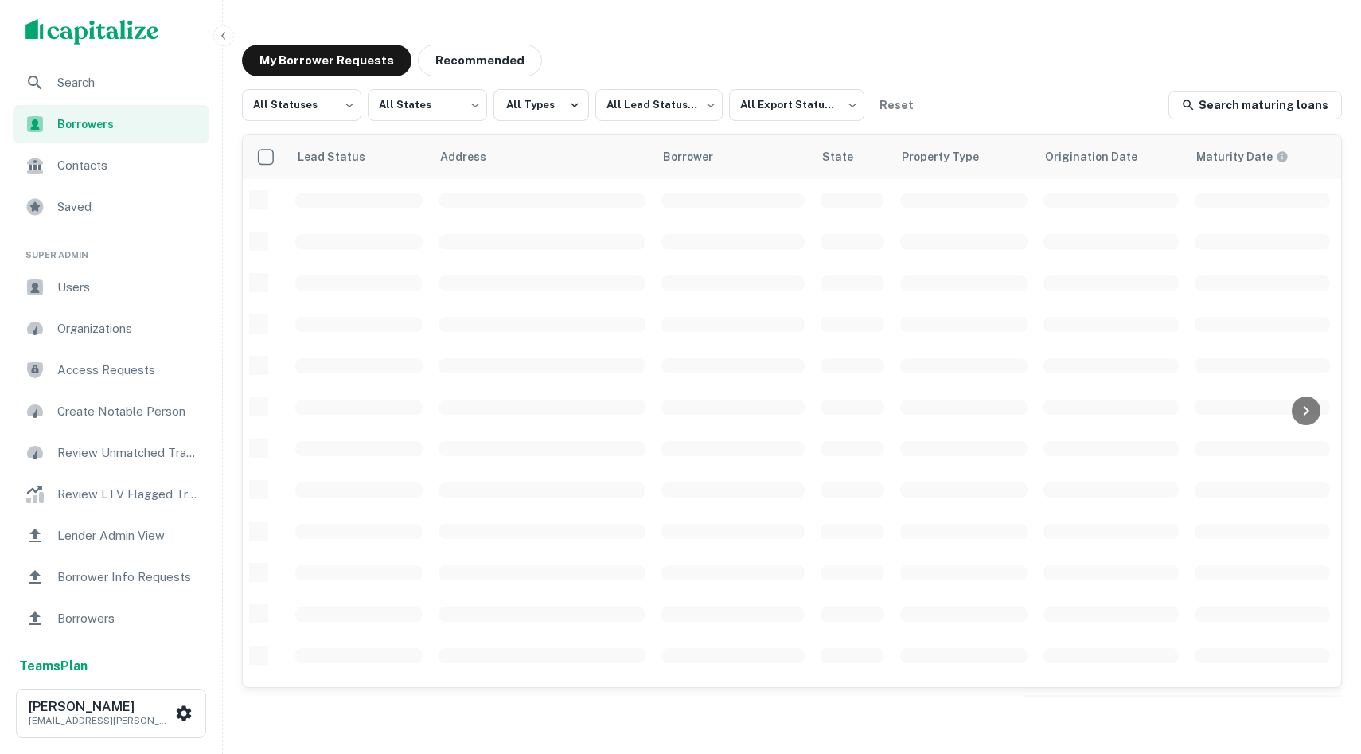
drag, startPoint x: 682, startPoint y: 490, endPoint x: 703, endPoint y: 421, distance: 71.5
click at [685, 474] on td at bounding box center [732, 489] width 159 height 41
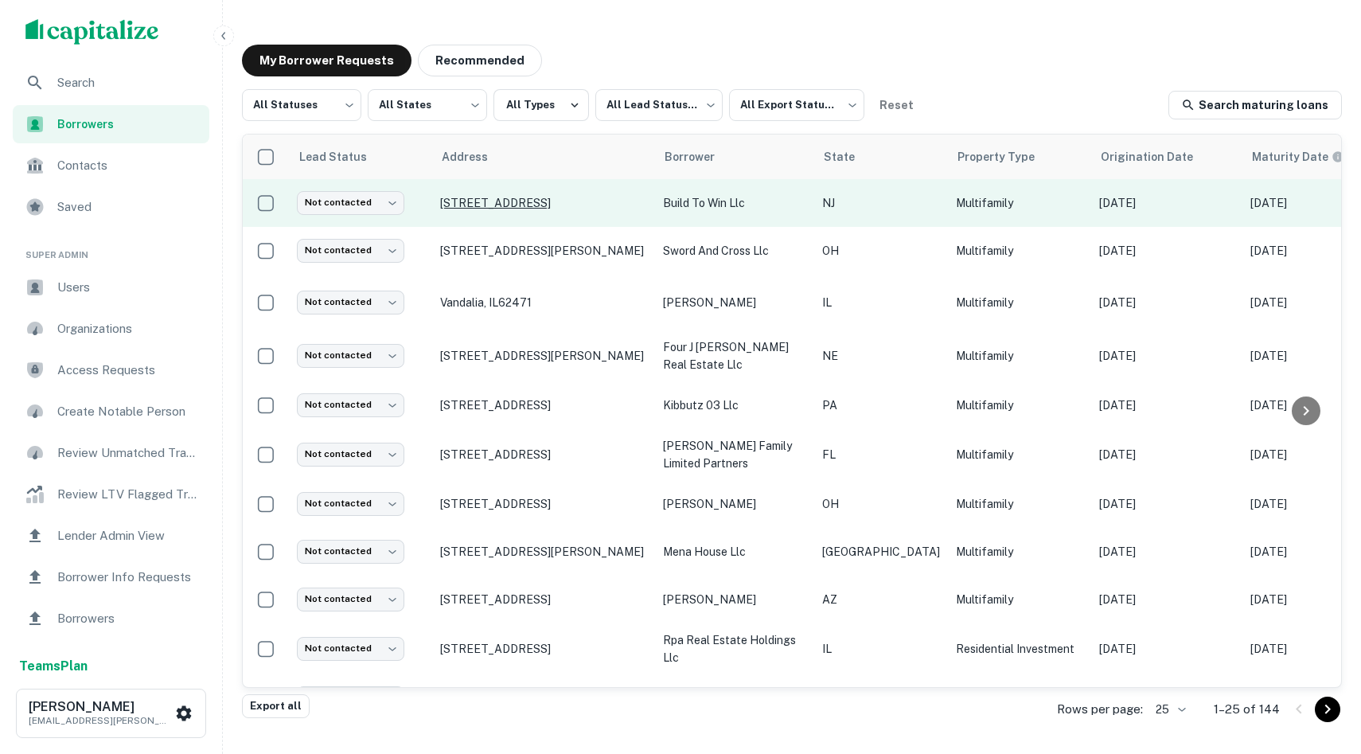
click at [513, 201] on p "[STREET_ADDRESS]" at bounding box center [543, 203] width 207 height 14
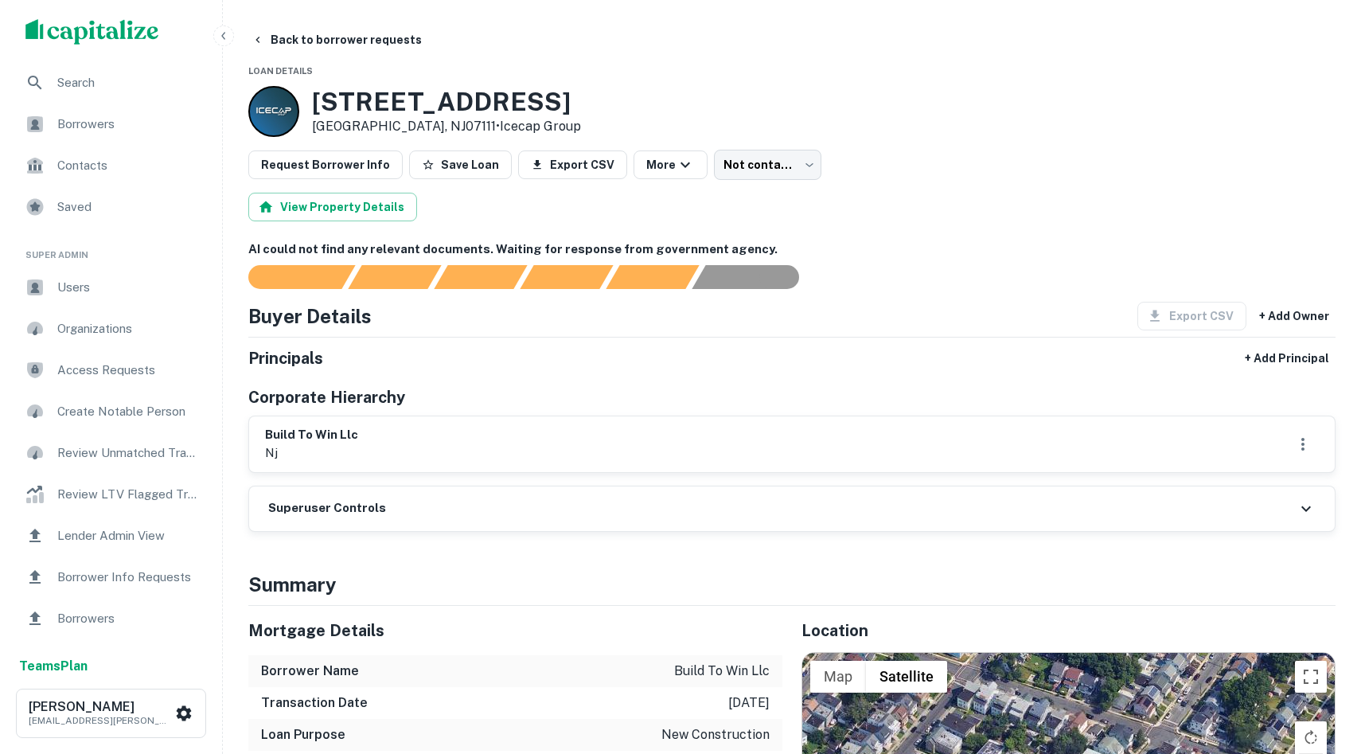
click at [97, 166] on span "Contacts" at bounding box center [128, 165] width 142 height 19
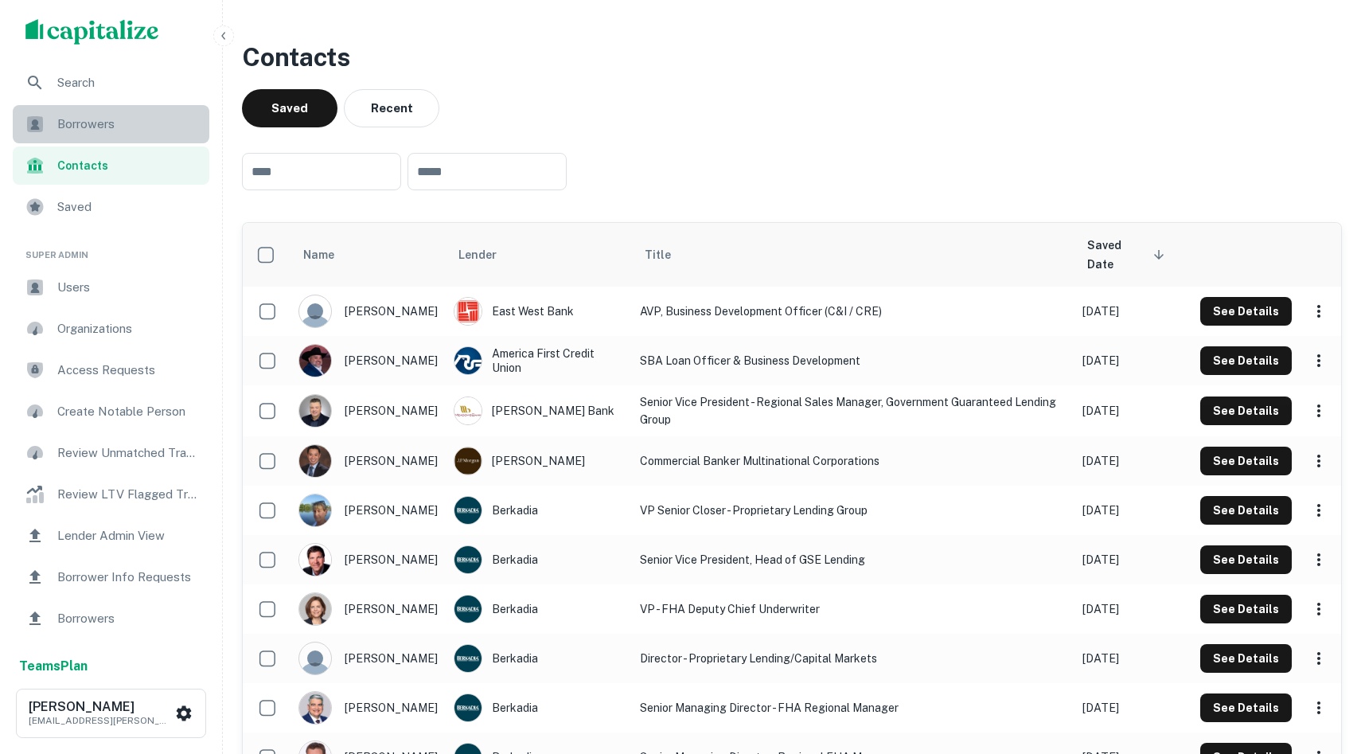
click at [105, 127] on span "Borrowers" at bounding box center [128, 124] width 142 height 19
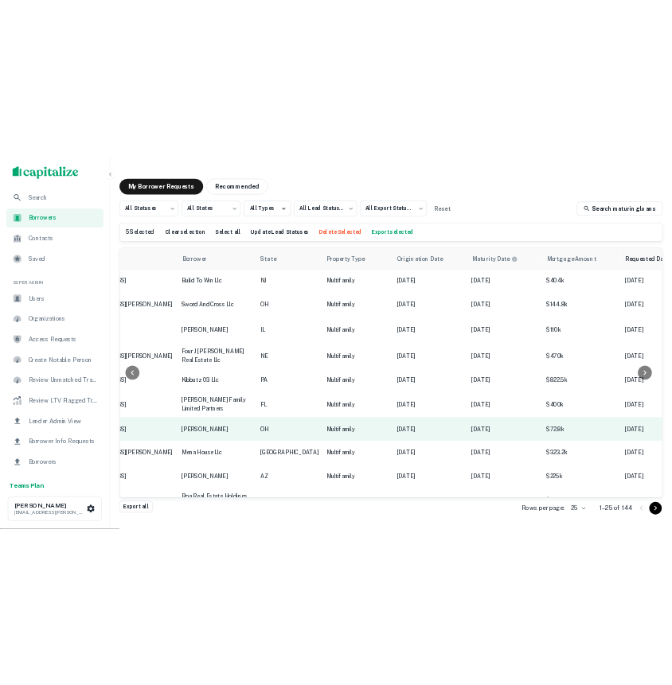
scroll to position [3, 0]
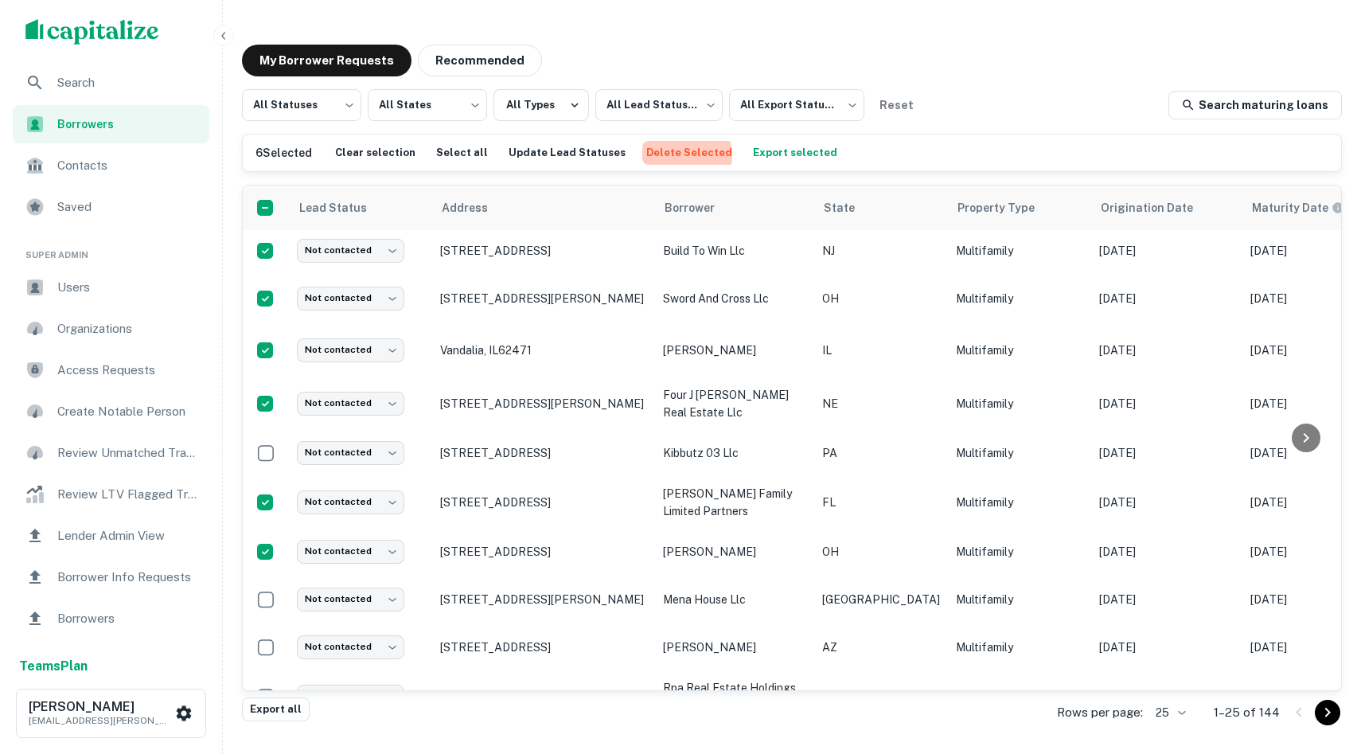
click at [661, 154] on button "Delete Selected" at bounding box center [689, 153] width 94 height 24
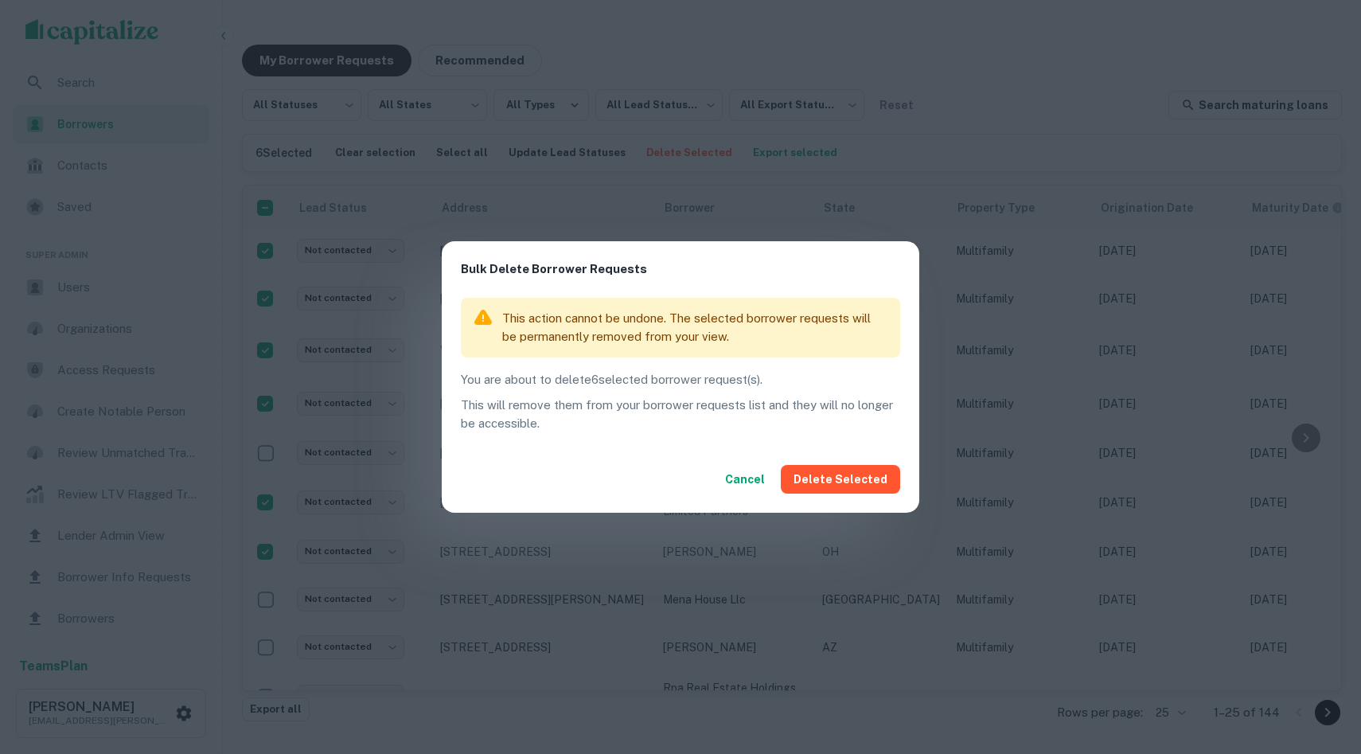
click at [864, 469] on button "Delete Selected" at bounding box center [840, 479] width 119 height 29
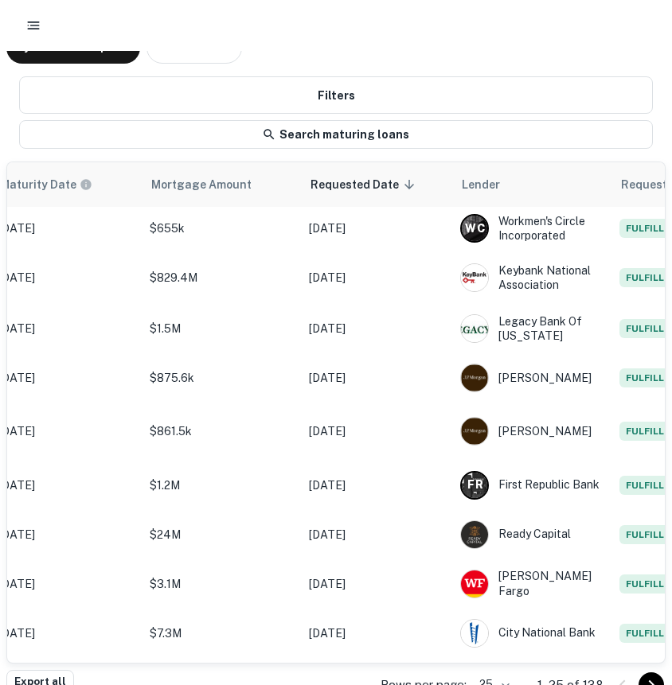
scroll to position [0, 1016]
